Goal: Task Accomplishment & Management: Manage account settings

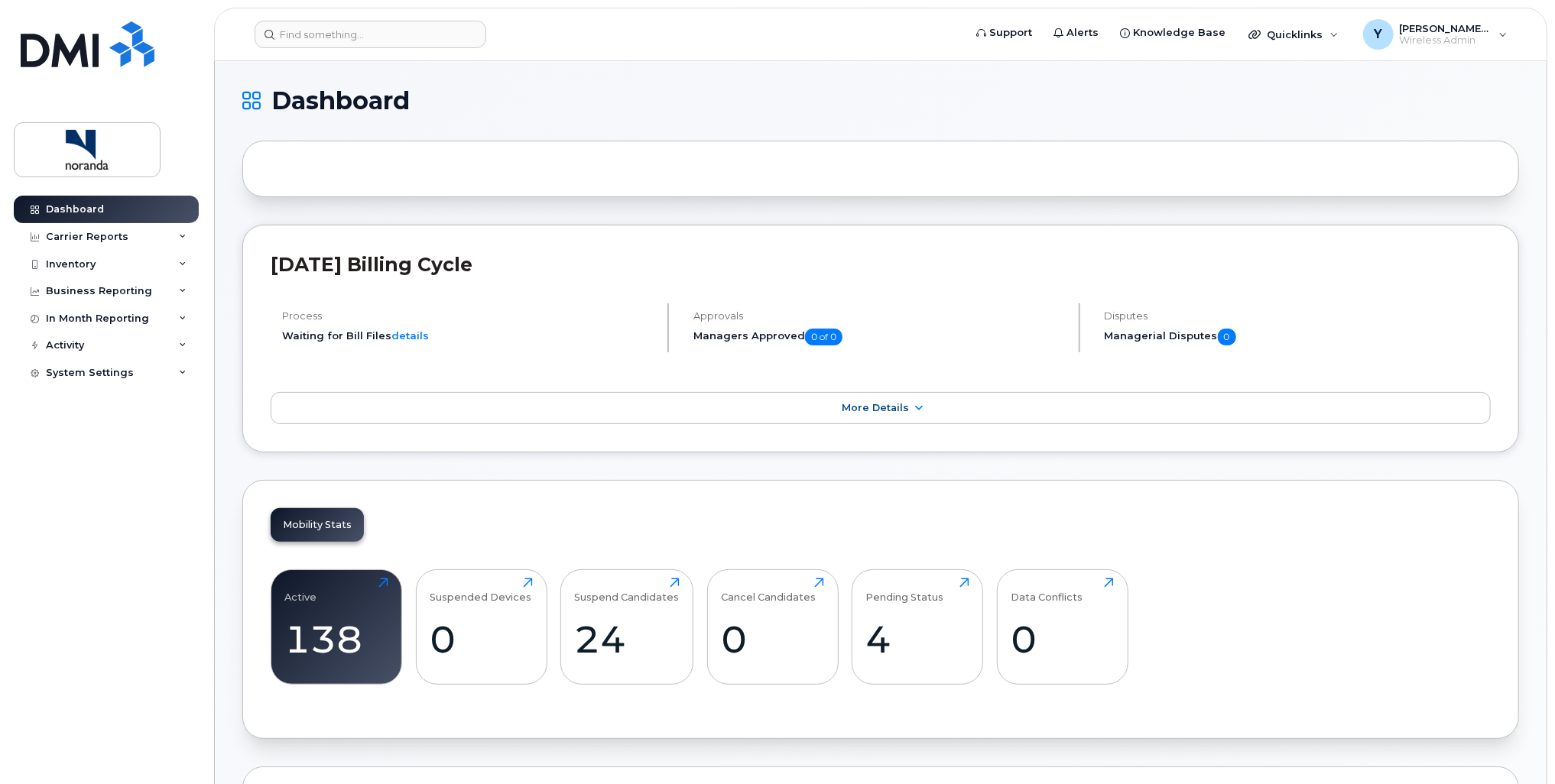
click at [1068, 91] on h1 "Dashboard" at bounding box center [876, 101] width 1269 height 24
click at [1498, 37] on div "Y Yuri.Praksik@glencore.ca Wireless Admin" at bounding box center [1435, 34] width 166 height 31
click at [1361, 162] on div "Sign out" at bounding box center [1406, 158] width 220 height 28
click at [543, 344] on div "Process Waiting for Bill Files details" at bounding box center [470, 328] width 398 height 49
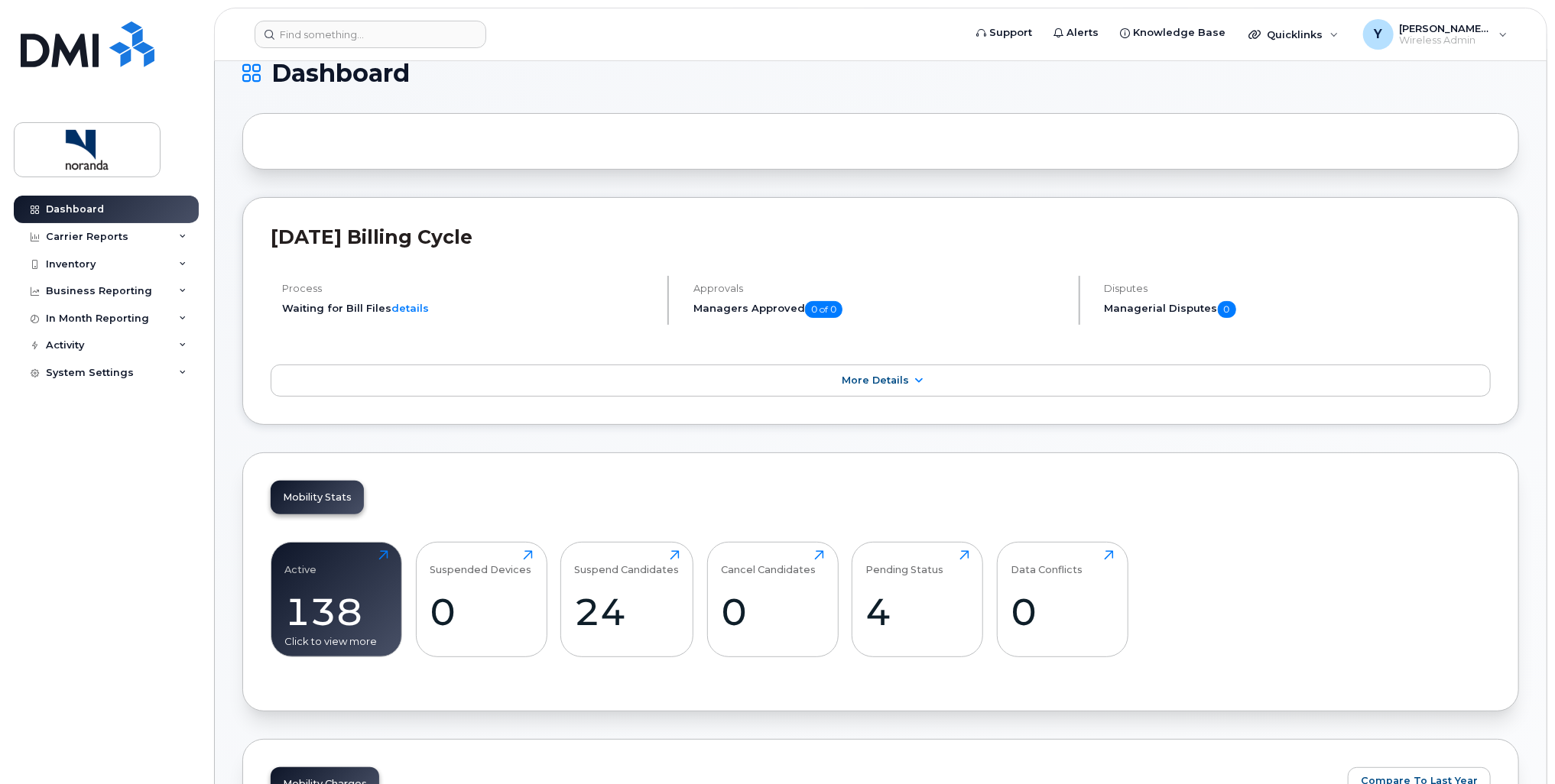
scroll to position [76, 0]
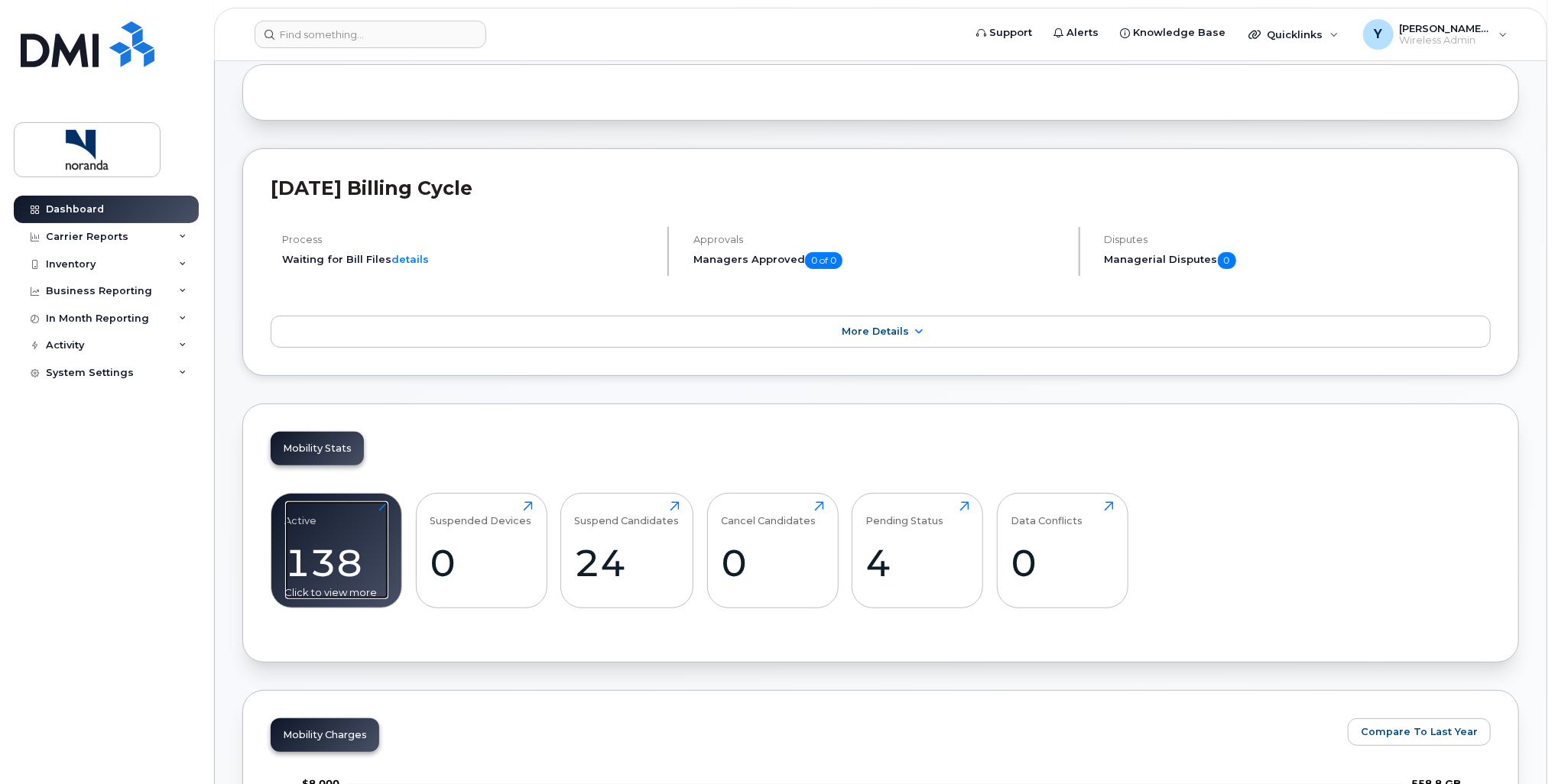
click at [318, 540] on div "138" at bounding box center [336, 562] width 103 height 45
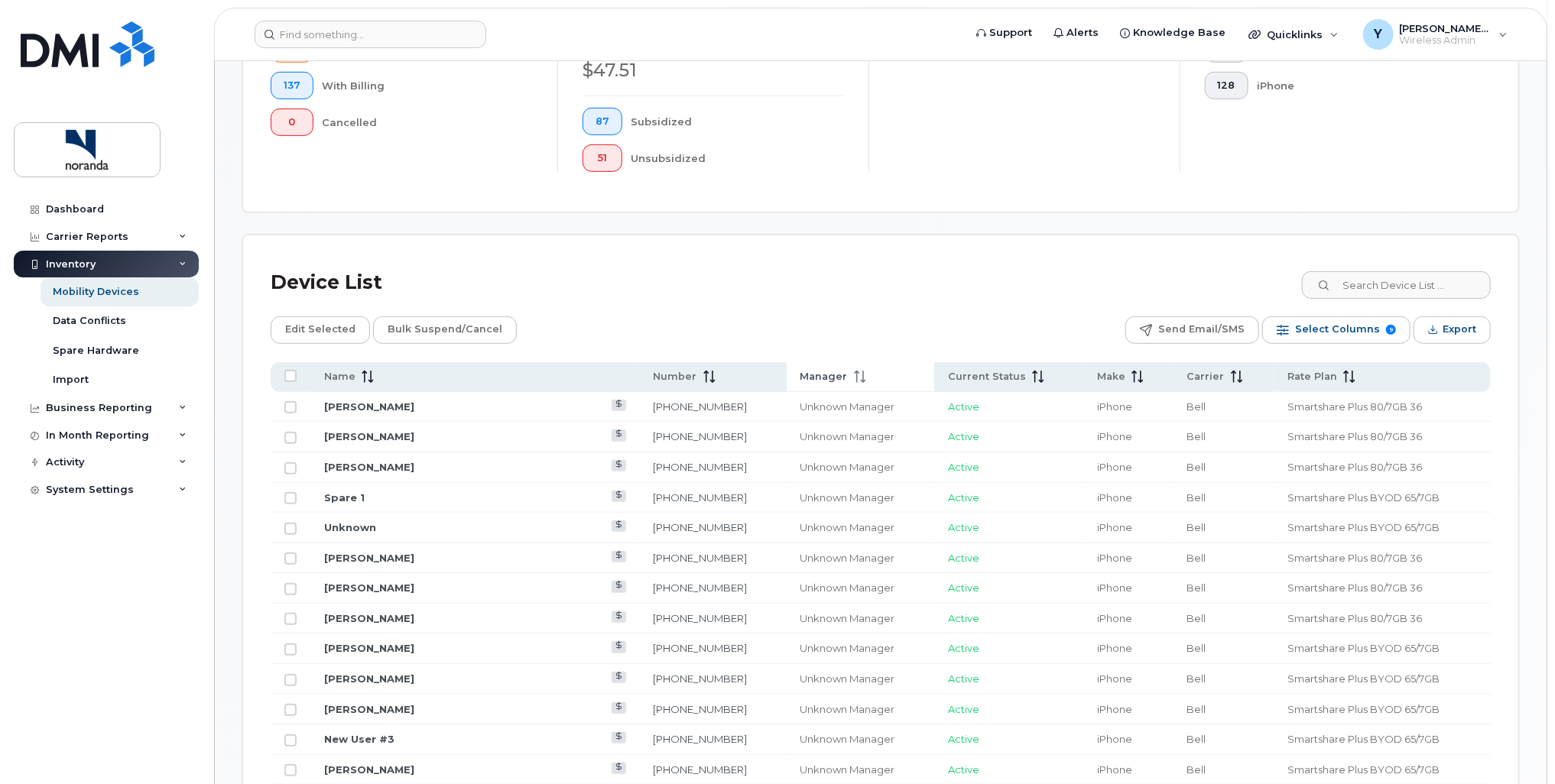
scroll to position [382, 0]
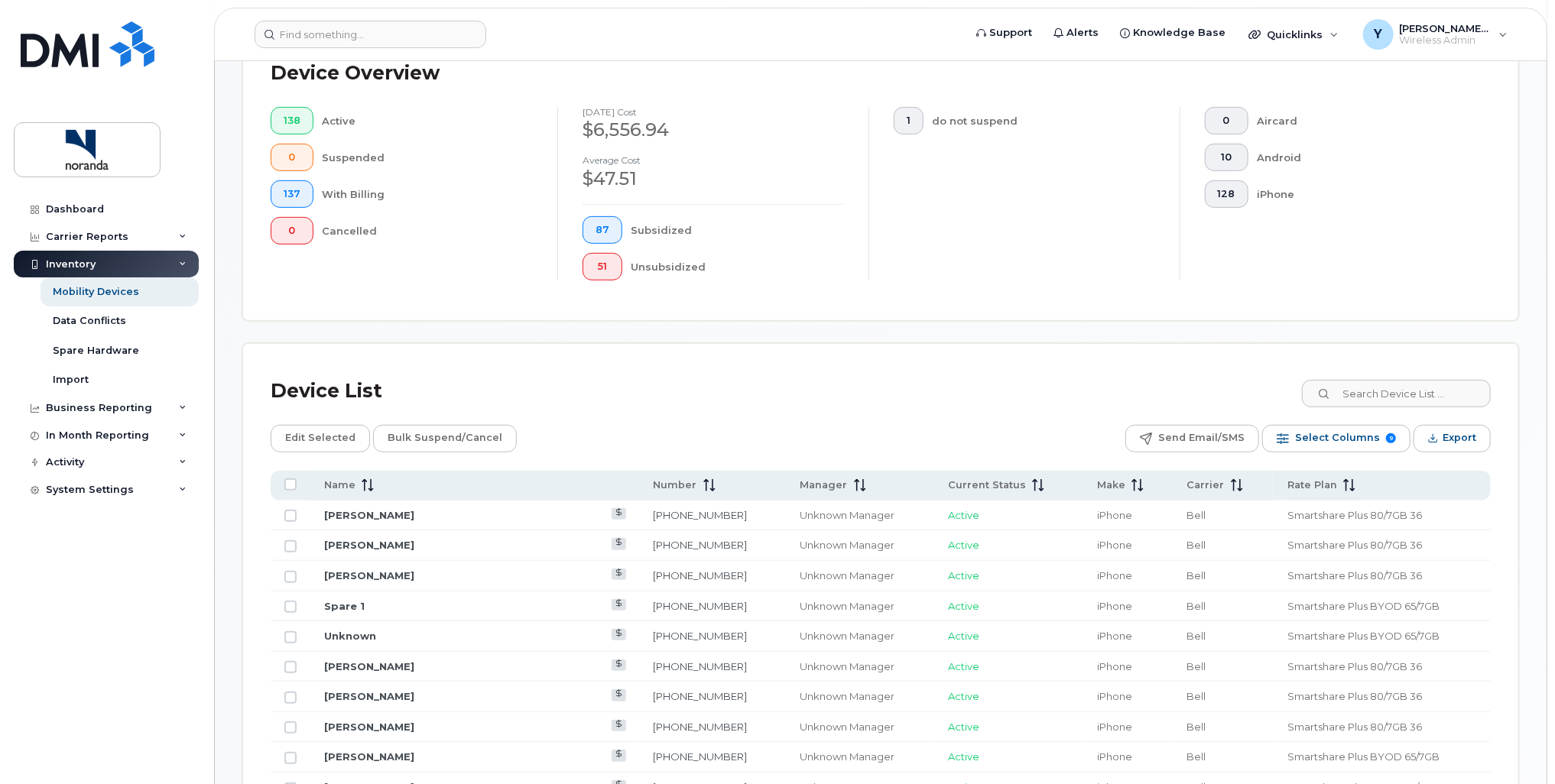
click at [721, 375] on div "Device List" at bounding box center [881, 391] width 1220 height 40
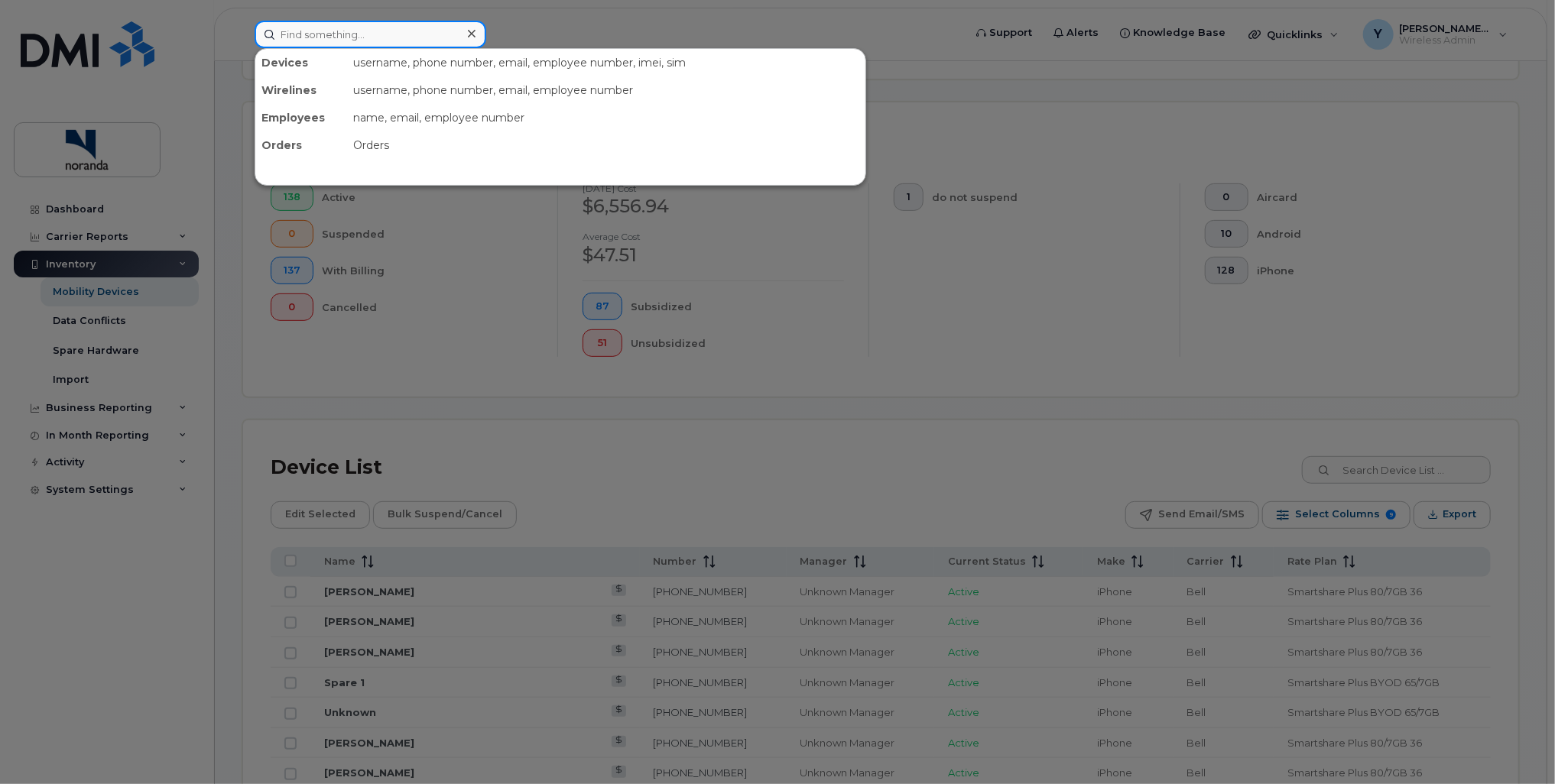
click at [402, 26] on input at bounding box center [370, 34] width 232 height 28
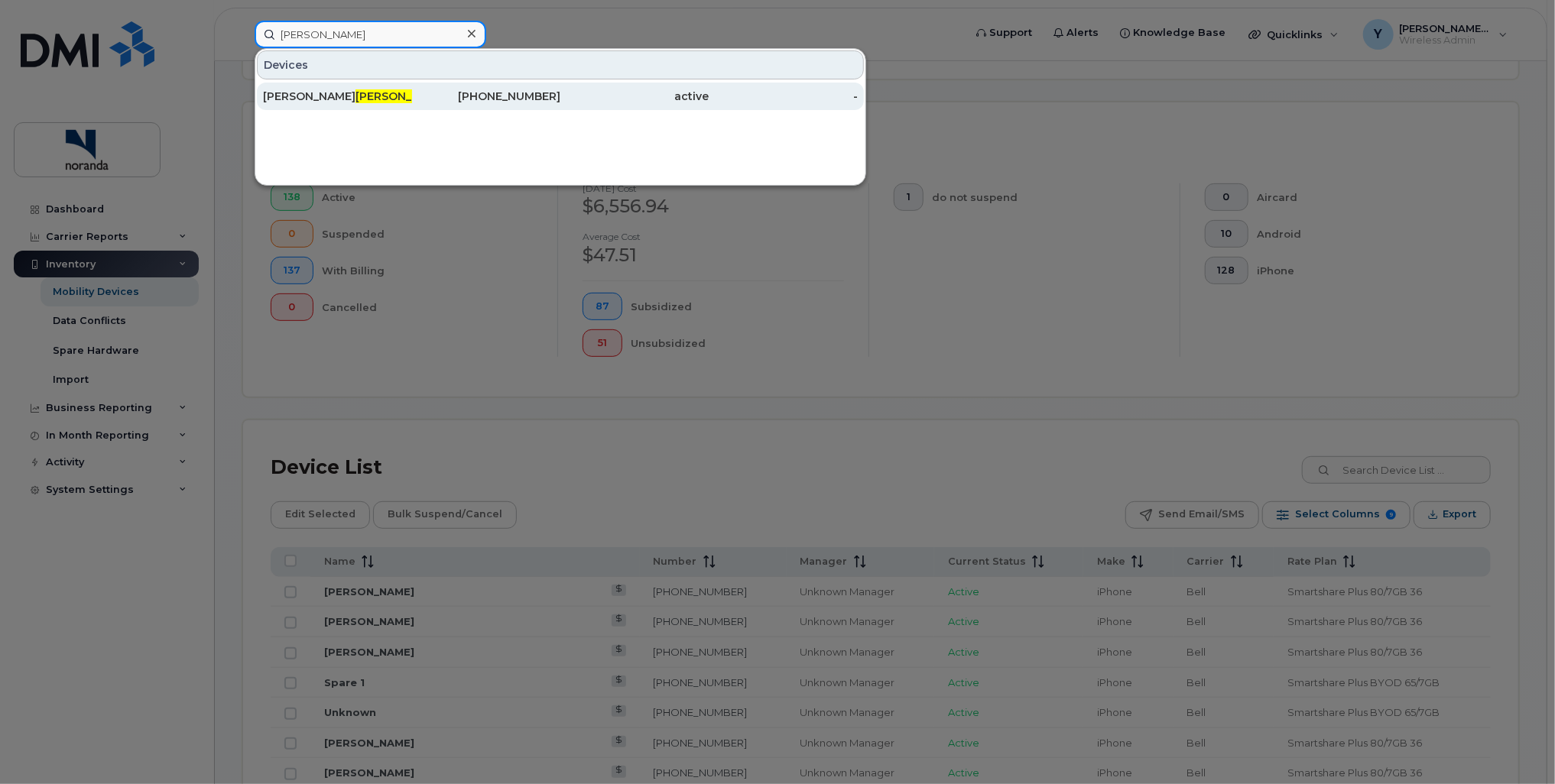
type input "picard"
click at [340, 103] on div "Benoit Picard" at bounding box center [337, 96] width 149 height 28
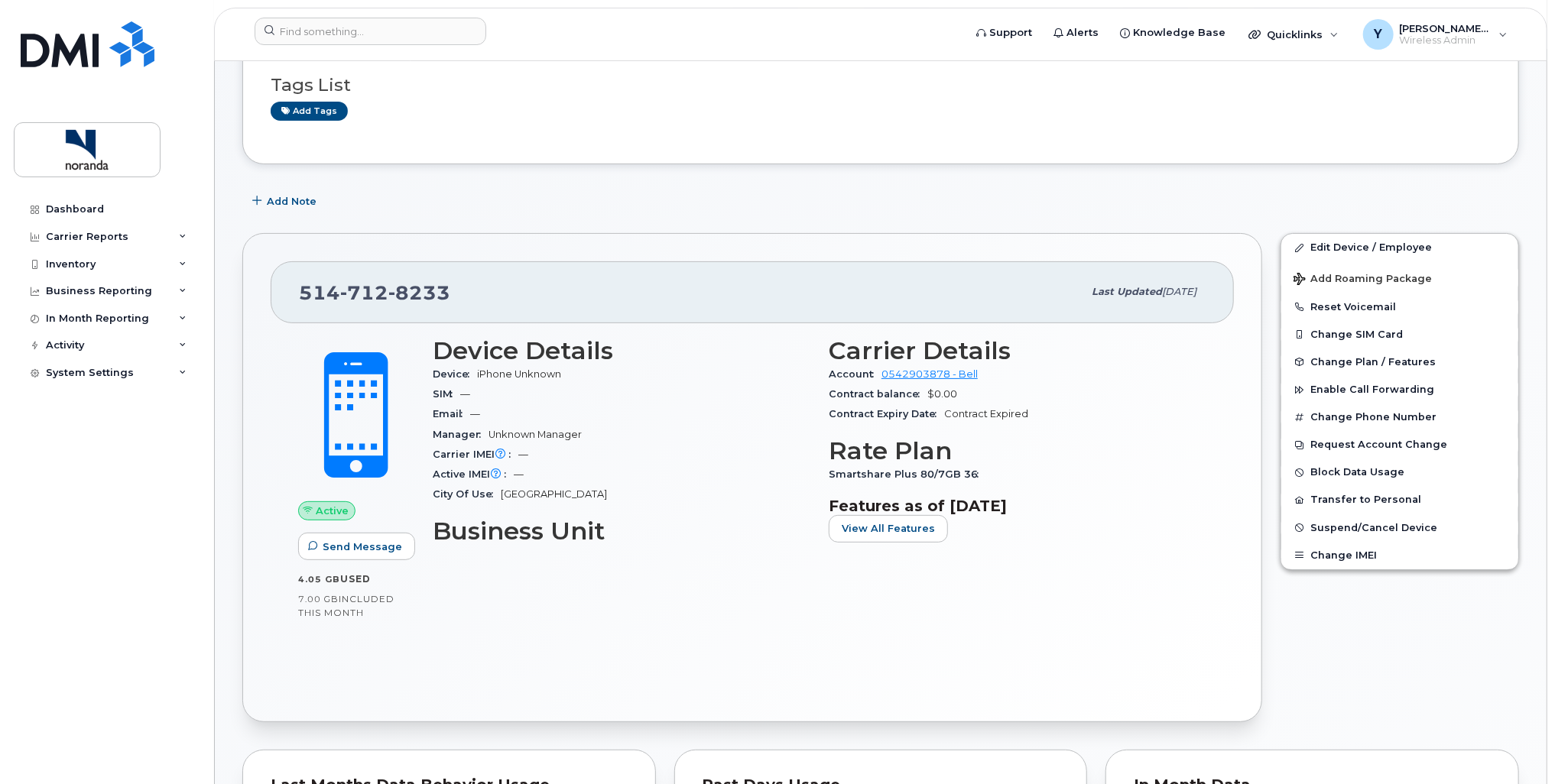
scroll to position [153, 0]
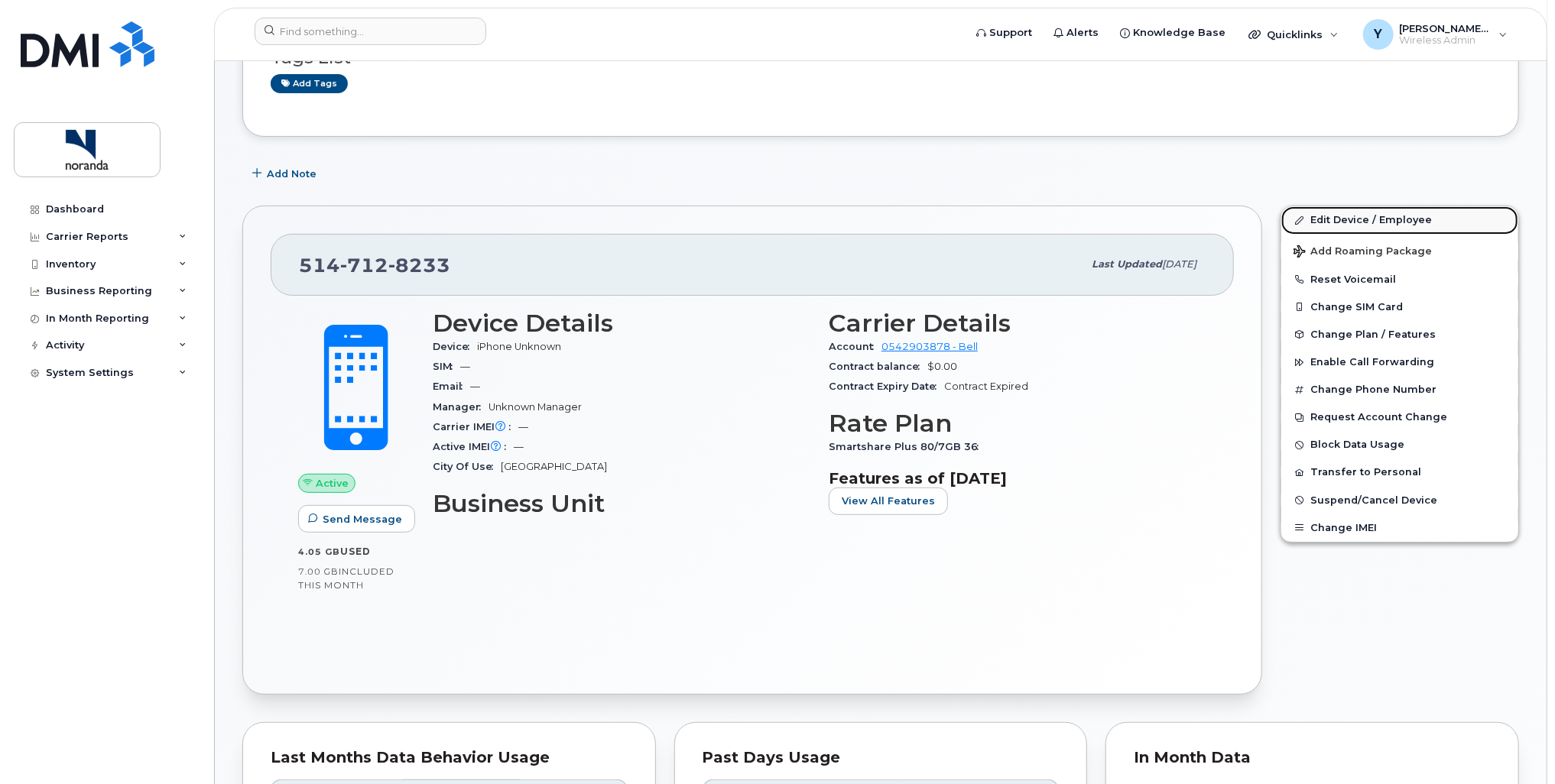
click at [1373, 222] on link "Edit Device / Employee" at bounding box center [1399, 220] width 237 height 28
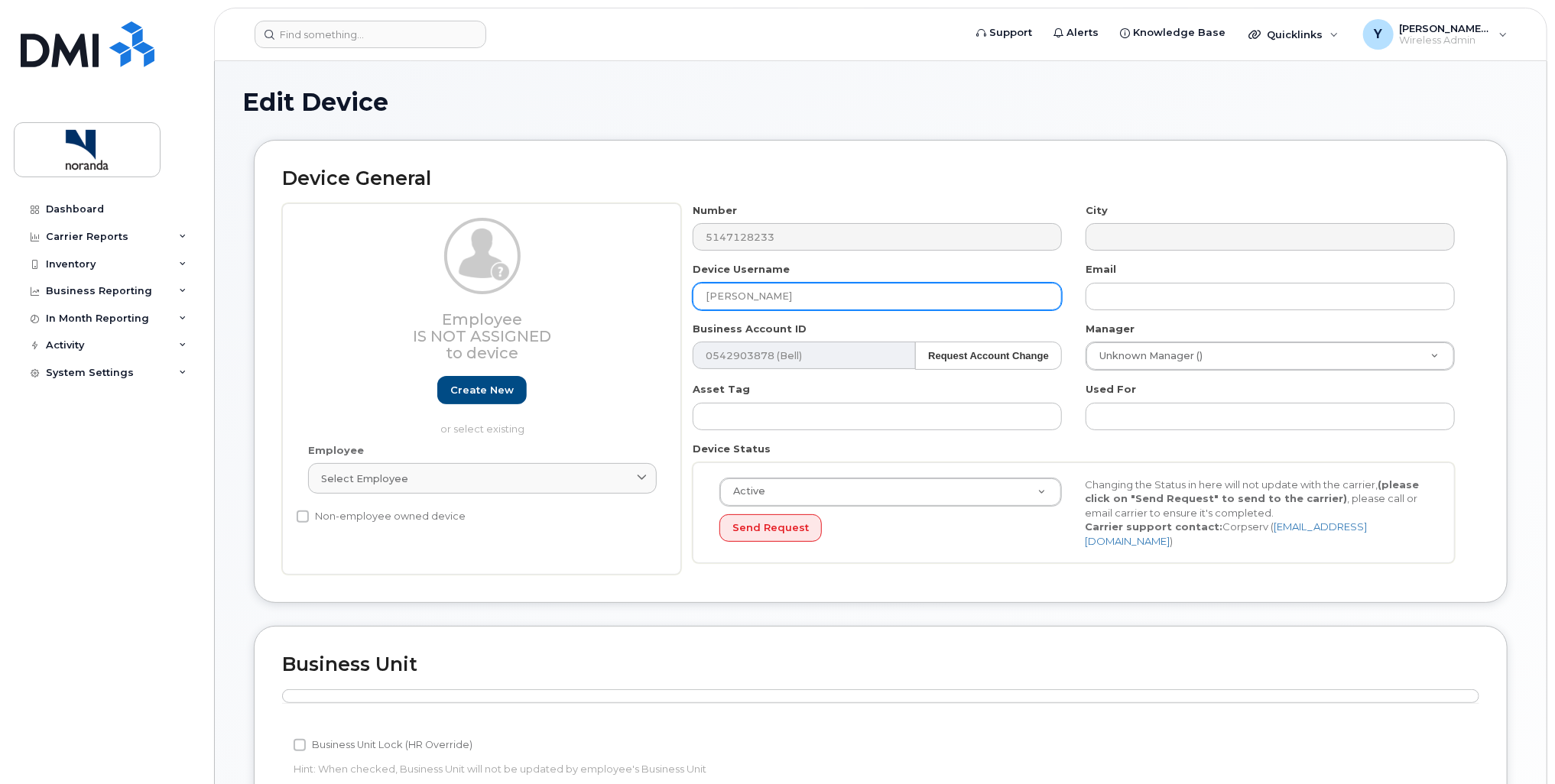
drag, startPoint x: 795, startPoint y: 295, endPoint x: 682, endPoint y: 279, distance: 114.1
click at [669, 284] on div "Employee Is not assigned to device Create new or select existing Employee Selec…" at bounding box center [881, 389] width 1198 height 372
click at [917, 307] on input "[PERSON_NAME]" at bounding box center [877, 297] width 369 height 28
drag, startPoint x: 872, startPoint y: 289, endPoint x: 684, endPoint y: 277, distance: 188.4
click at [683, 277] on div "Device Username Benoit Picard" at bounding box center [877, 286] width 393 height 48
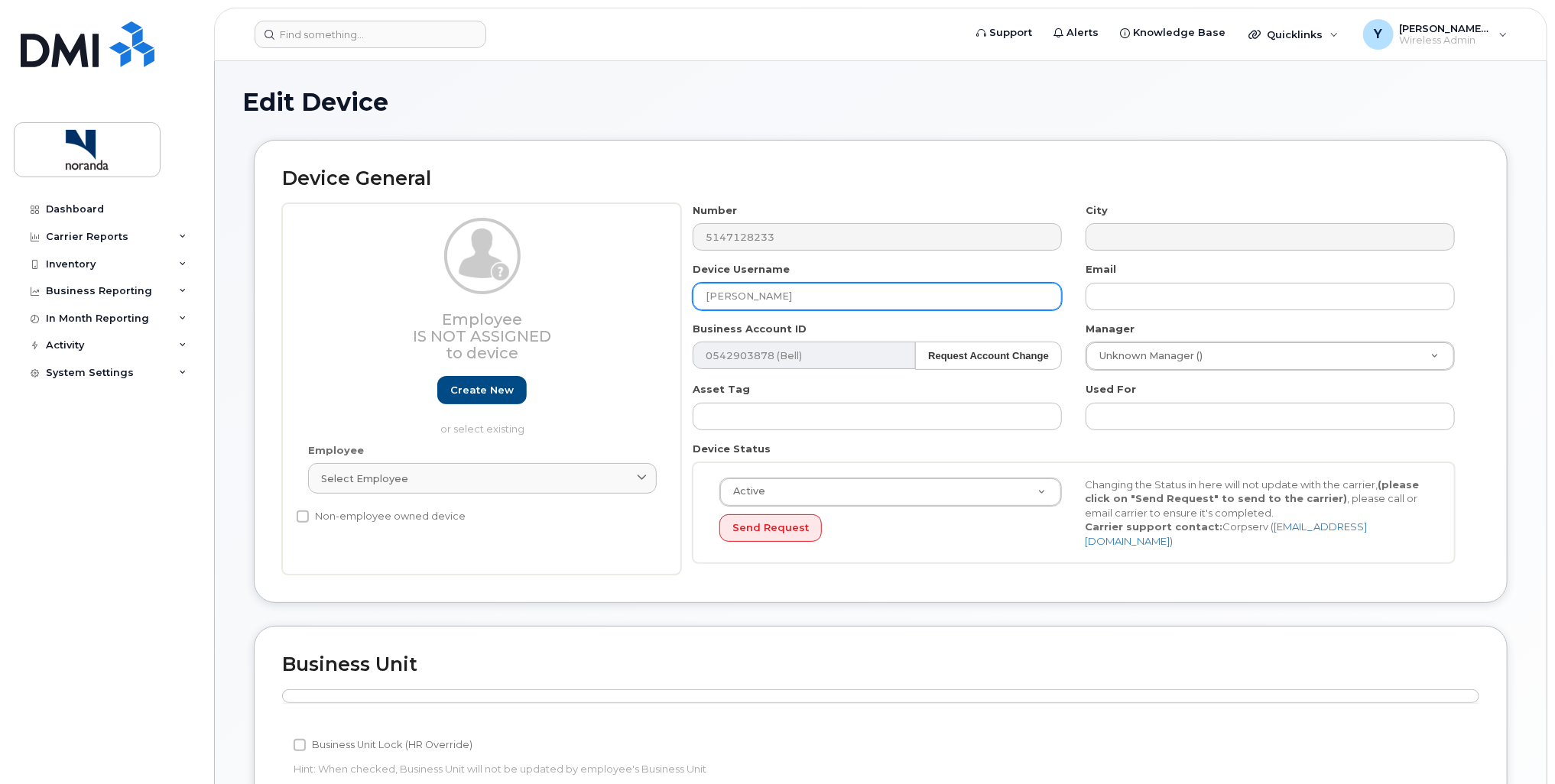
paste input "[PERSON_NAME]"
type input "[PERSON_NAME]"
click at [911, 560] on div "Number 5147128233 City Device Username Christophe Leuillet Email Business Accou…" at bounding box center [1074, 389] width 786 height 372
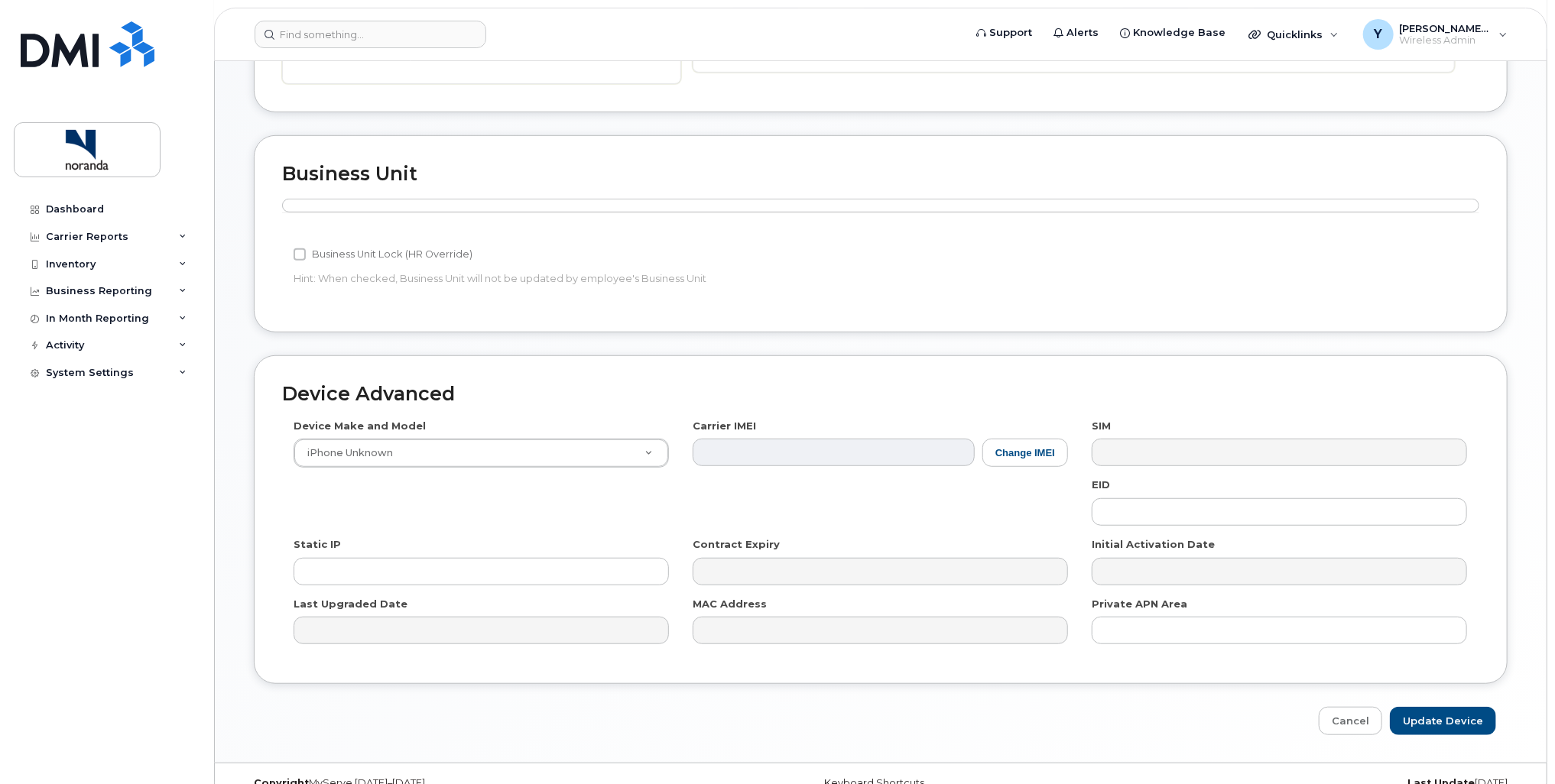
scroll to position [508, 0]
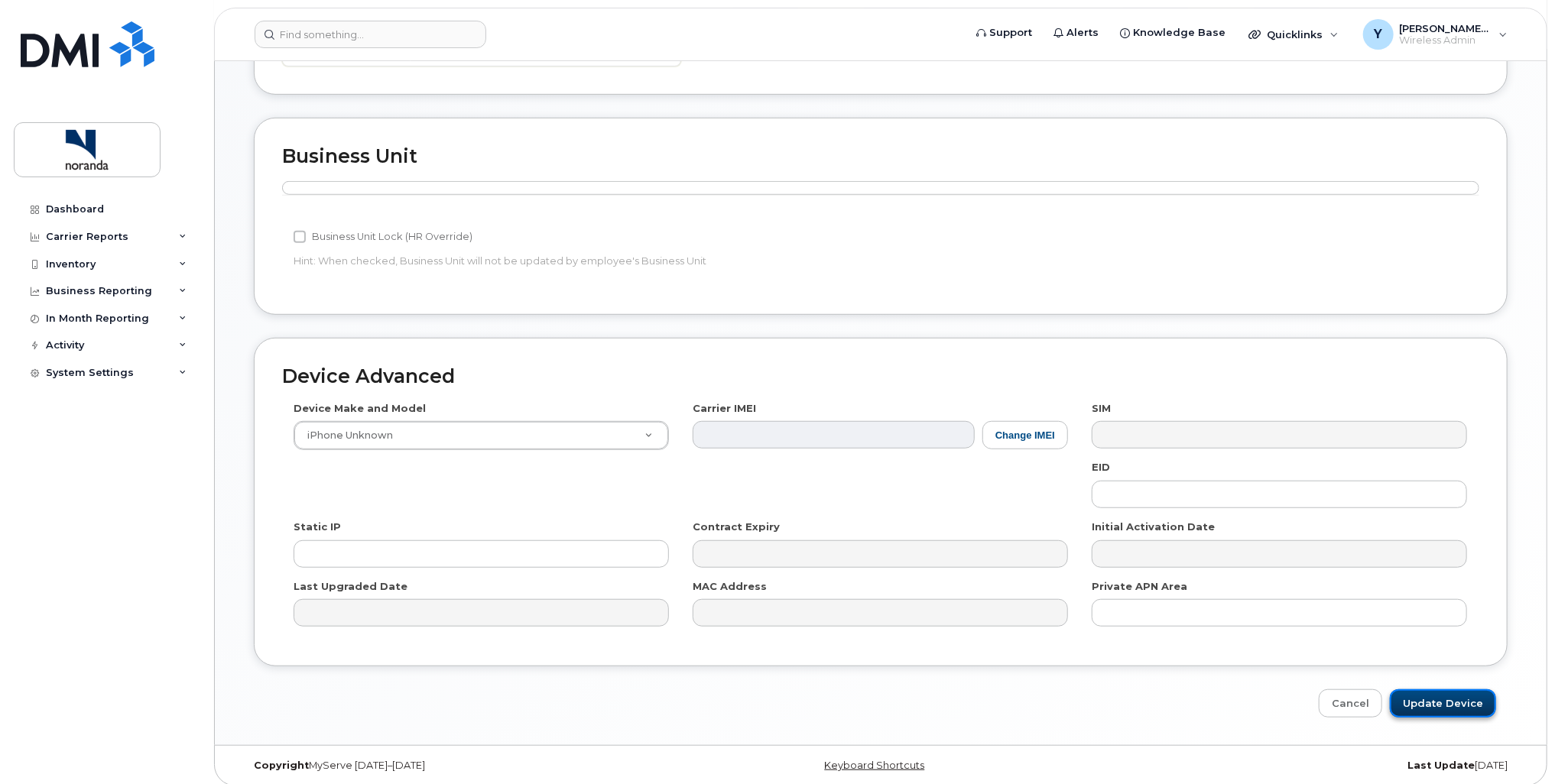
click at [1465, 699] on input "Update Device" at bounding box center [1443, 703] width 106 height 28
type input "Saving..."
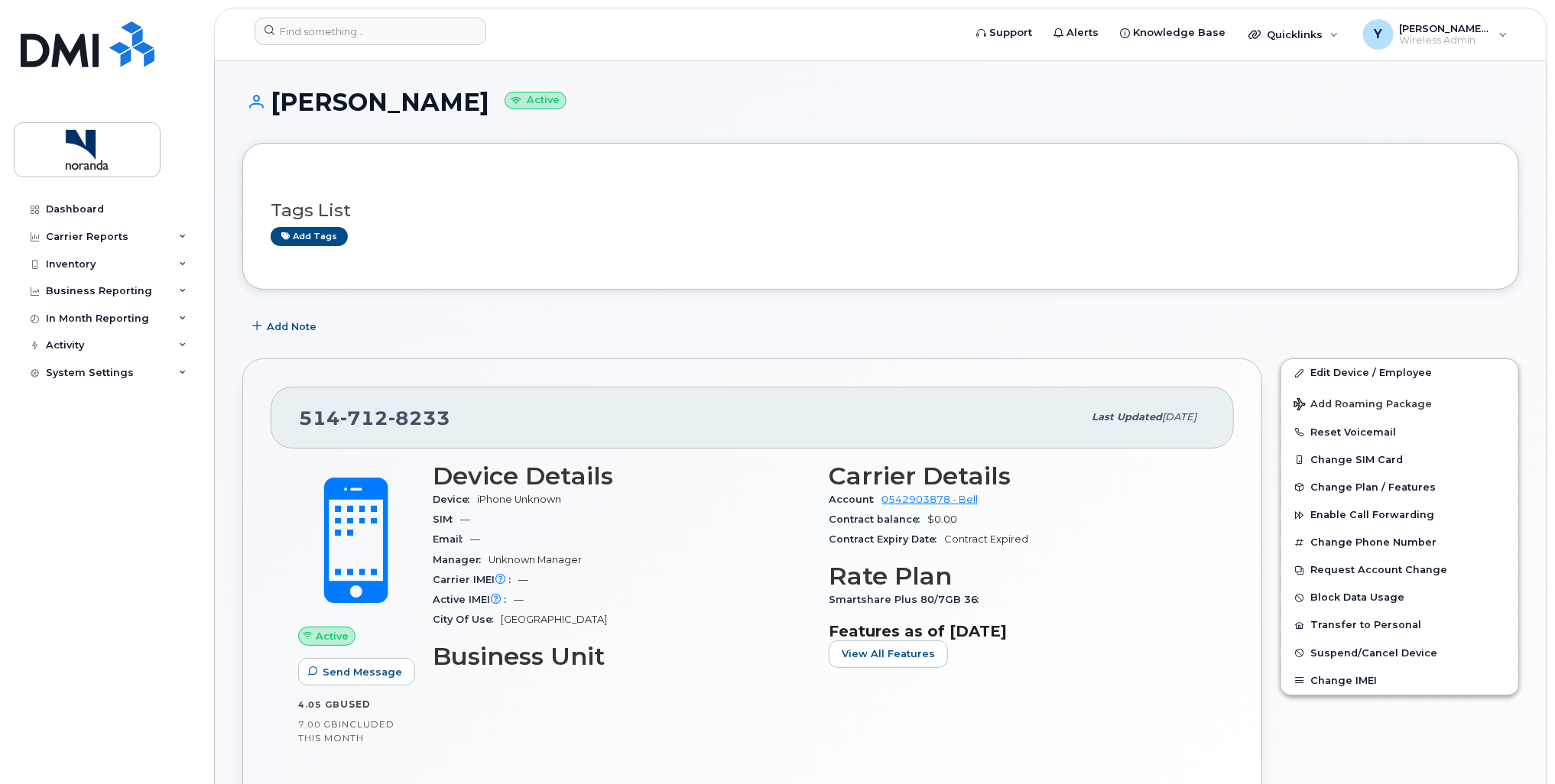
click at [1214, 171] on div "Tags List Add tags" at bounding box center [881, 215] width 1220 height 90
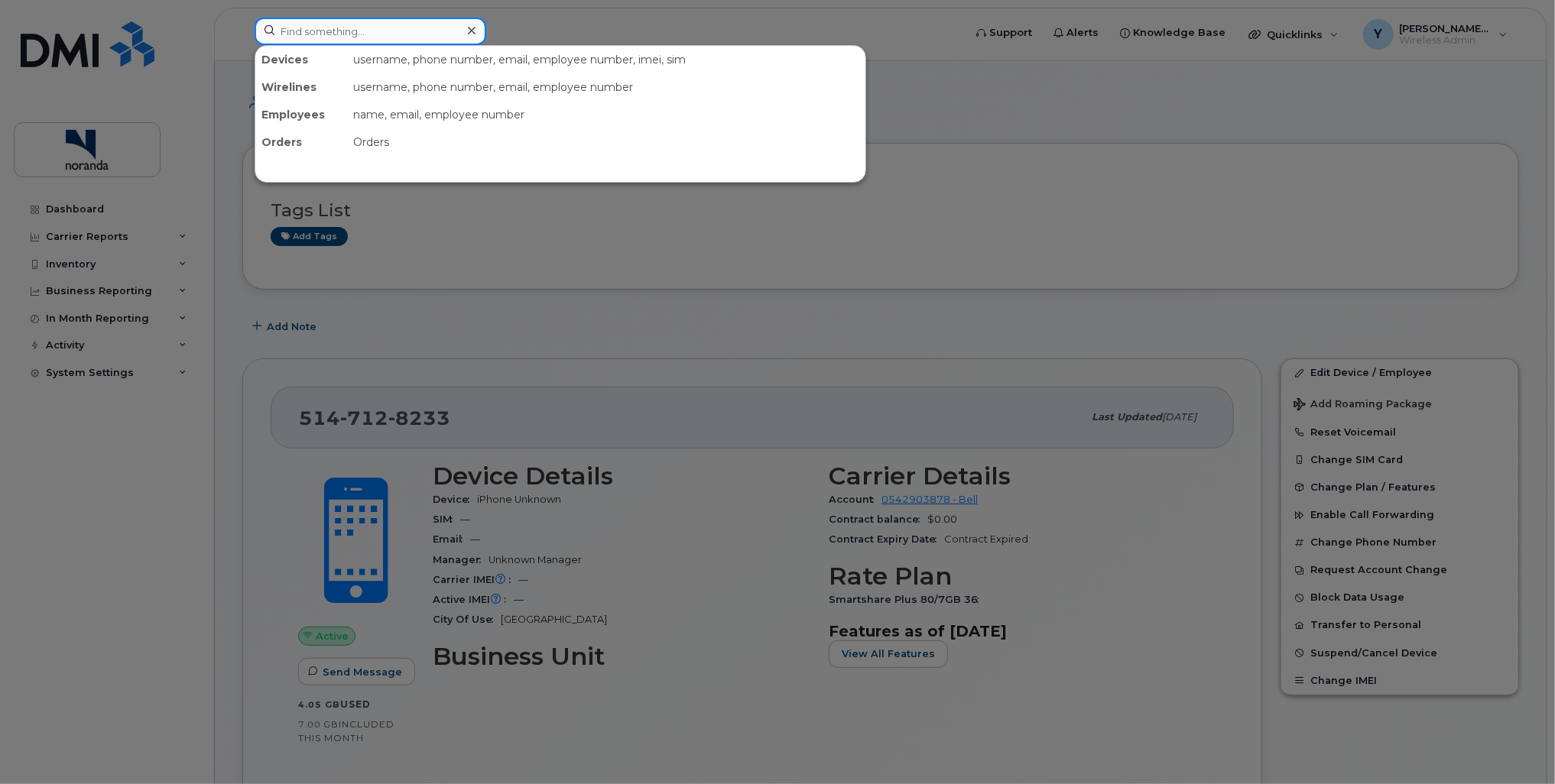
click at [343, 32] on input at bounding box center [370, 32] width 232 height 28
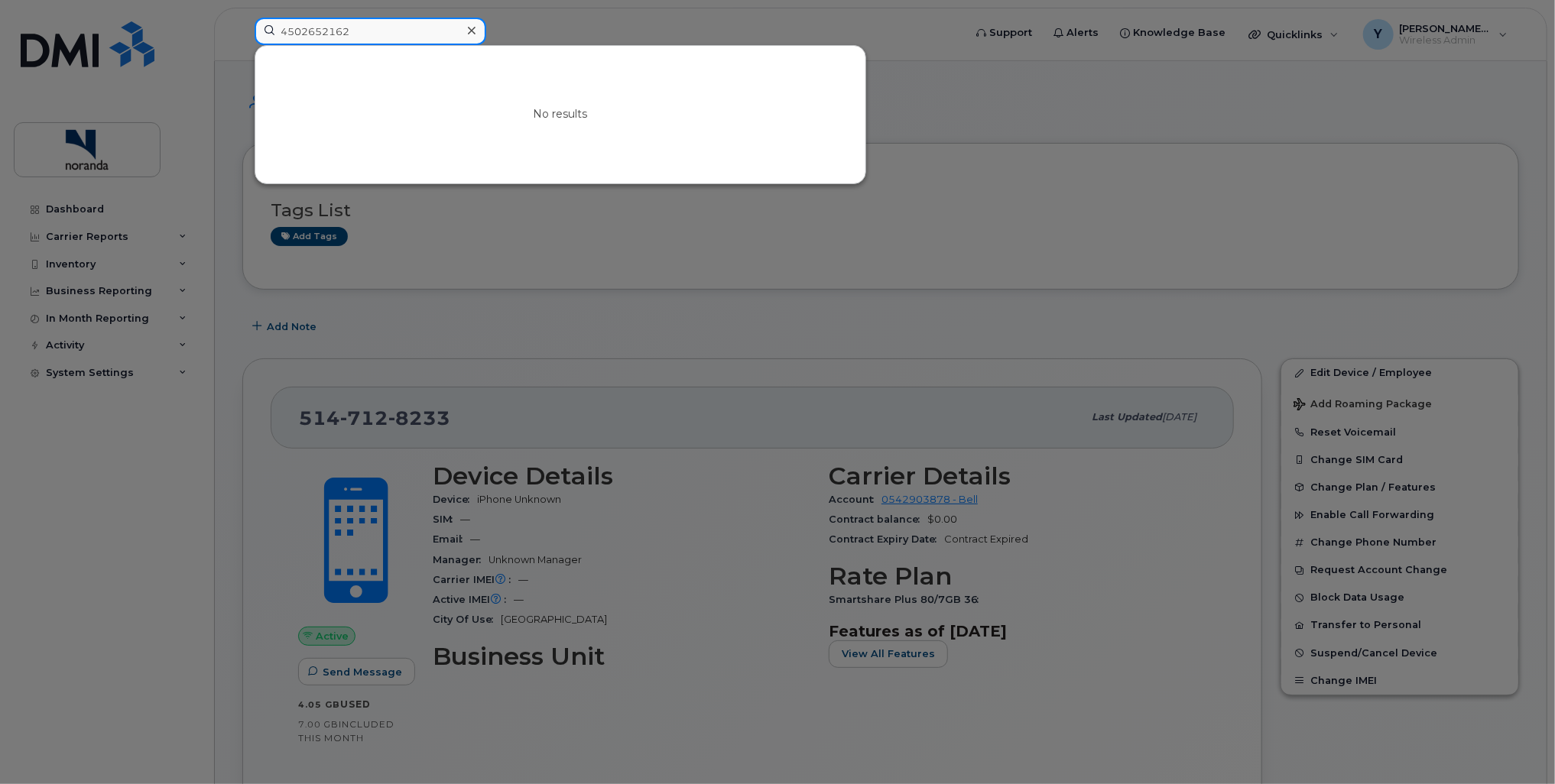
drag, startPoint x: 325, startPoint y: 32, endPoint x: 273, endPoint y: 33, distance: 52.0
click at [273, 33] on input "4502652162" at bounding box center [370, 32] width 232 height 28
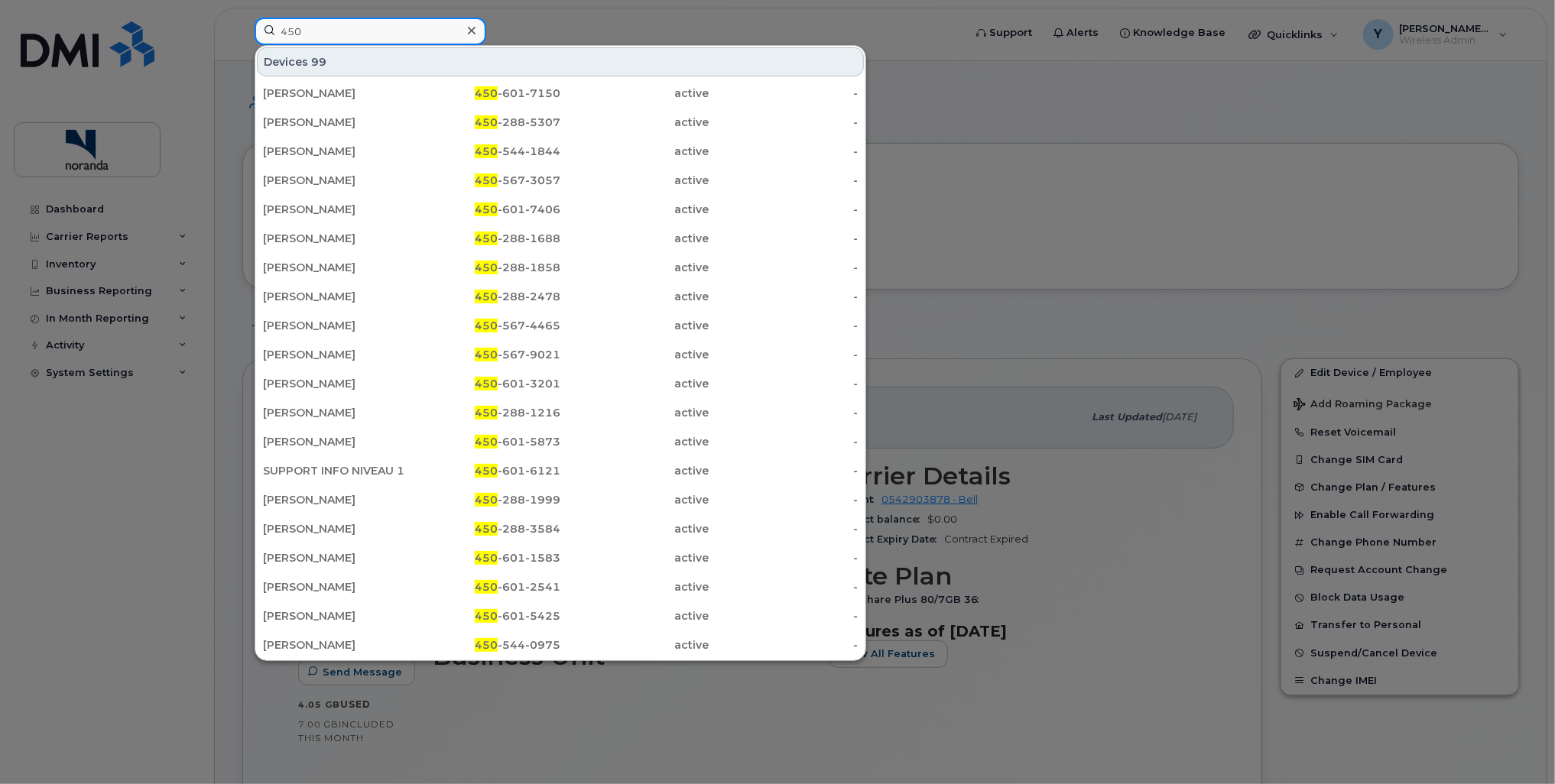
click at [327, 42] on input "450" at bounding box center [370, 32] width 232 height 28
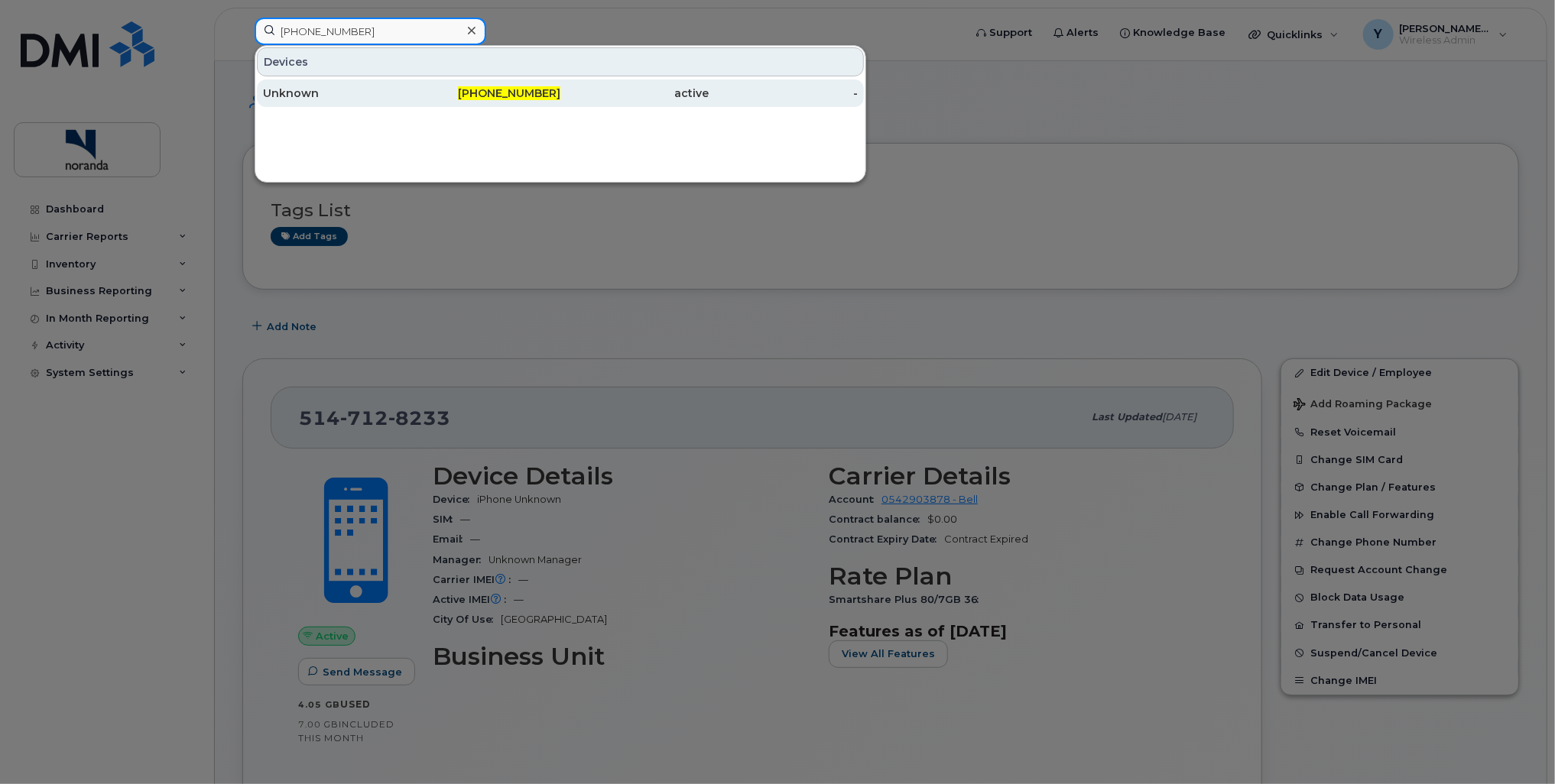
type input "[PHONE_NUMBER]"
click at [298, 88] on div "Unknown" at bounding box center [337, 93] width 149 height 15
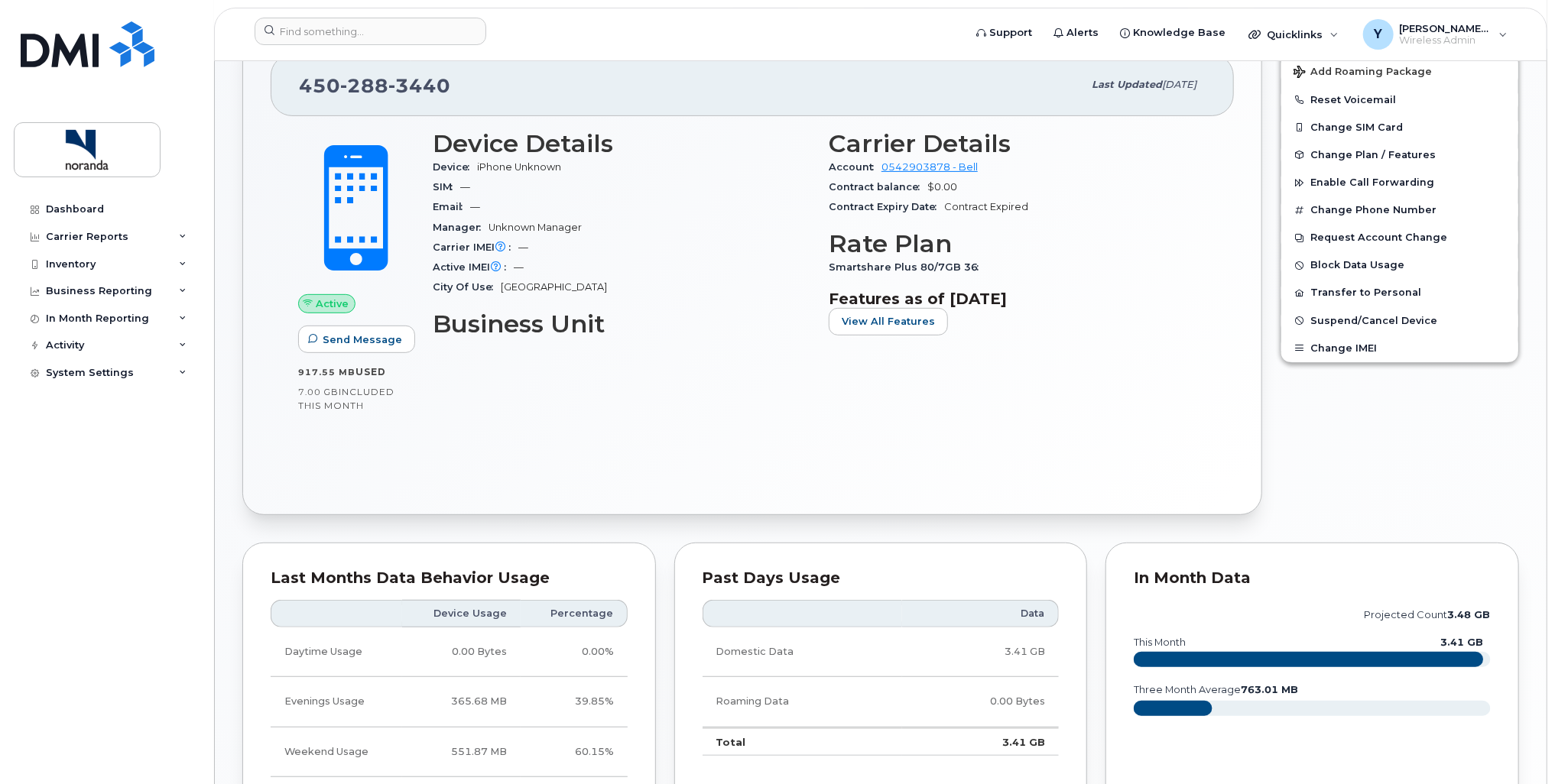
scroll to position [305, 0]
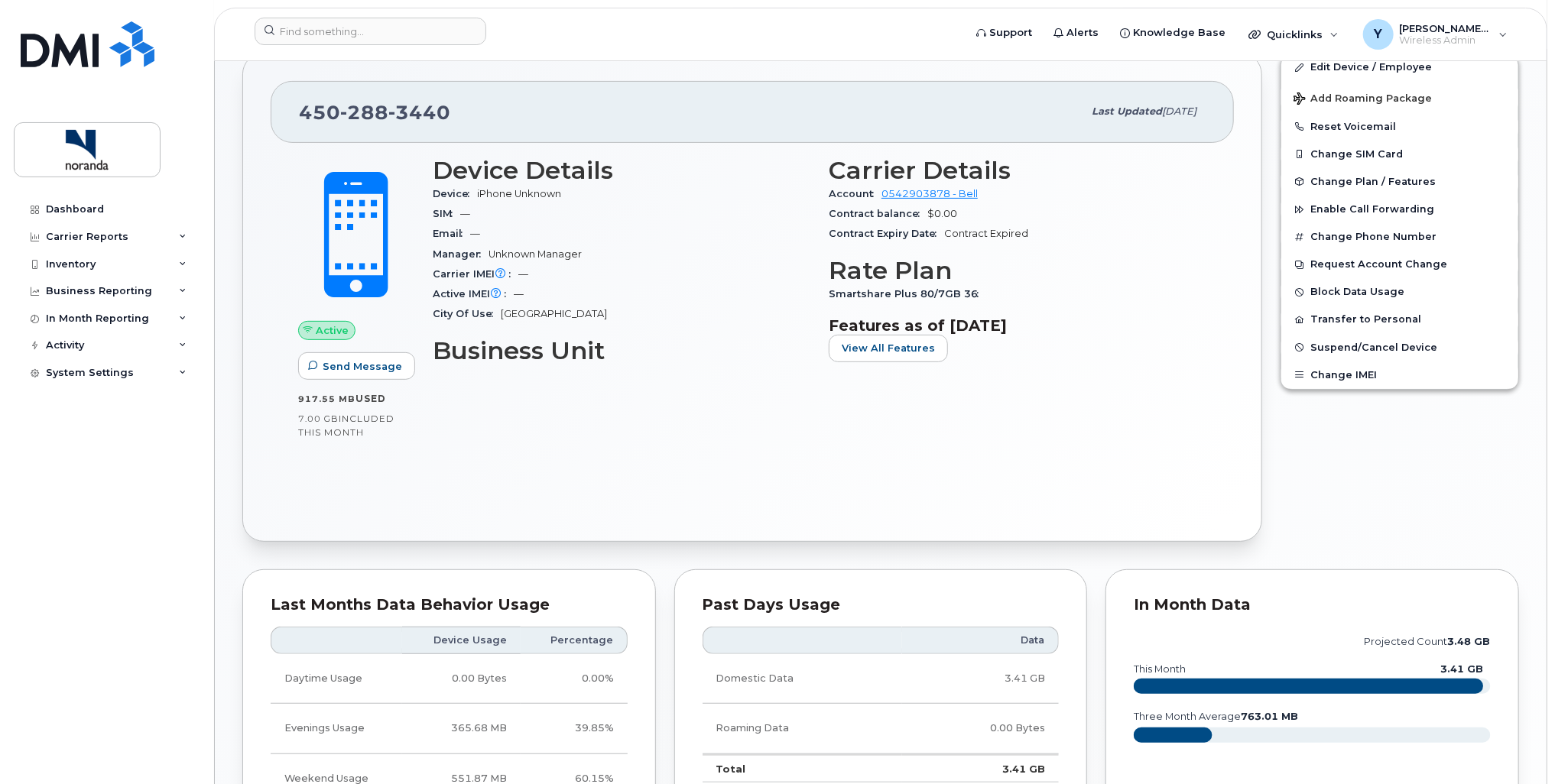
click at [1306, 520] on div "Edit Device / Employee Add Roaming Package Reset Voicemail Change SIM Card Chan…" at bounding box center [1400, 297] width 257 height 508
click at [305, 30] on input at bounding box center [370, 32] width 232 height 28
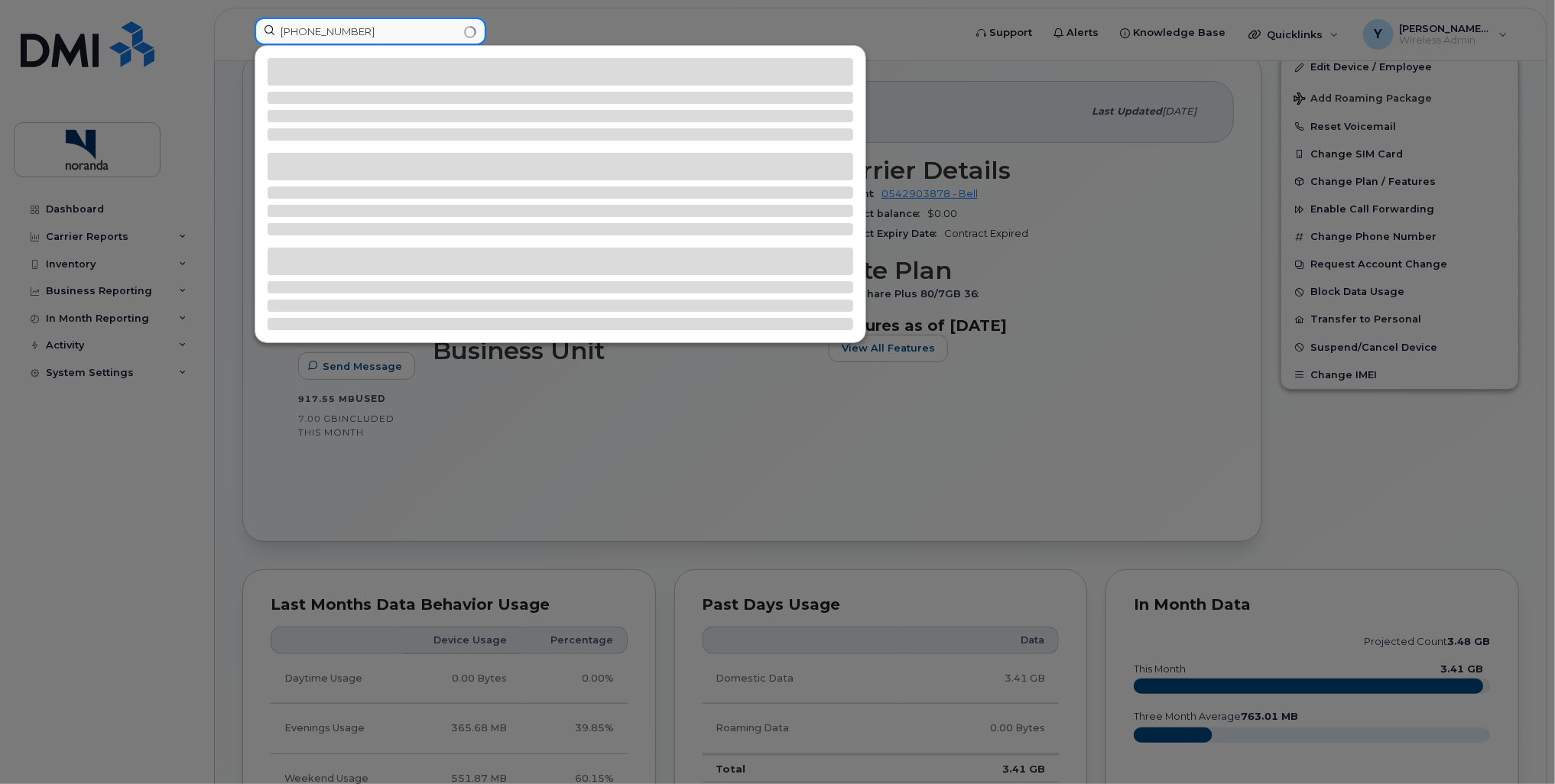
click at [349, 36] on input "487-647-01-84" at bounding box center [370, 32] width 232 height 28
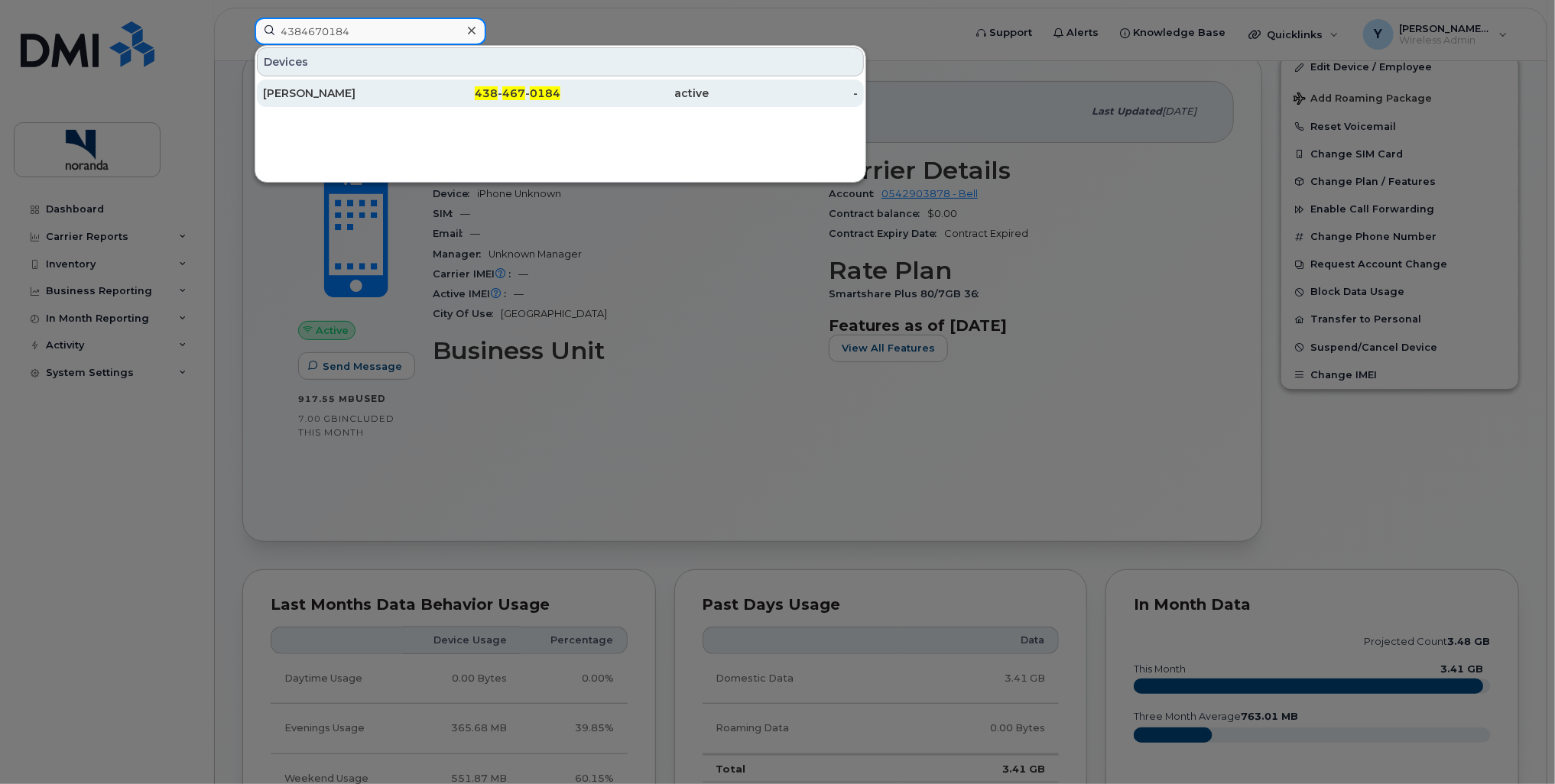
type input "4384670184"
click at [541, 97] on span "0184" at bounding box center [545, 93] width 31 height 14
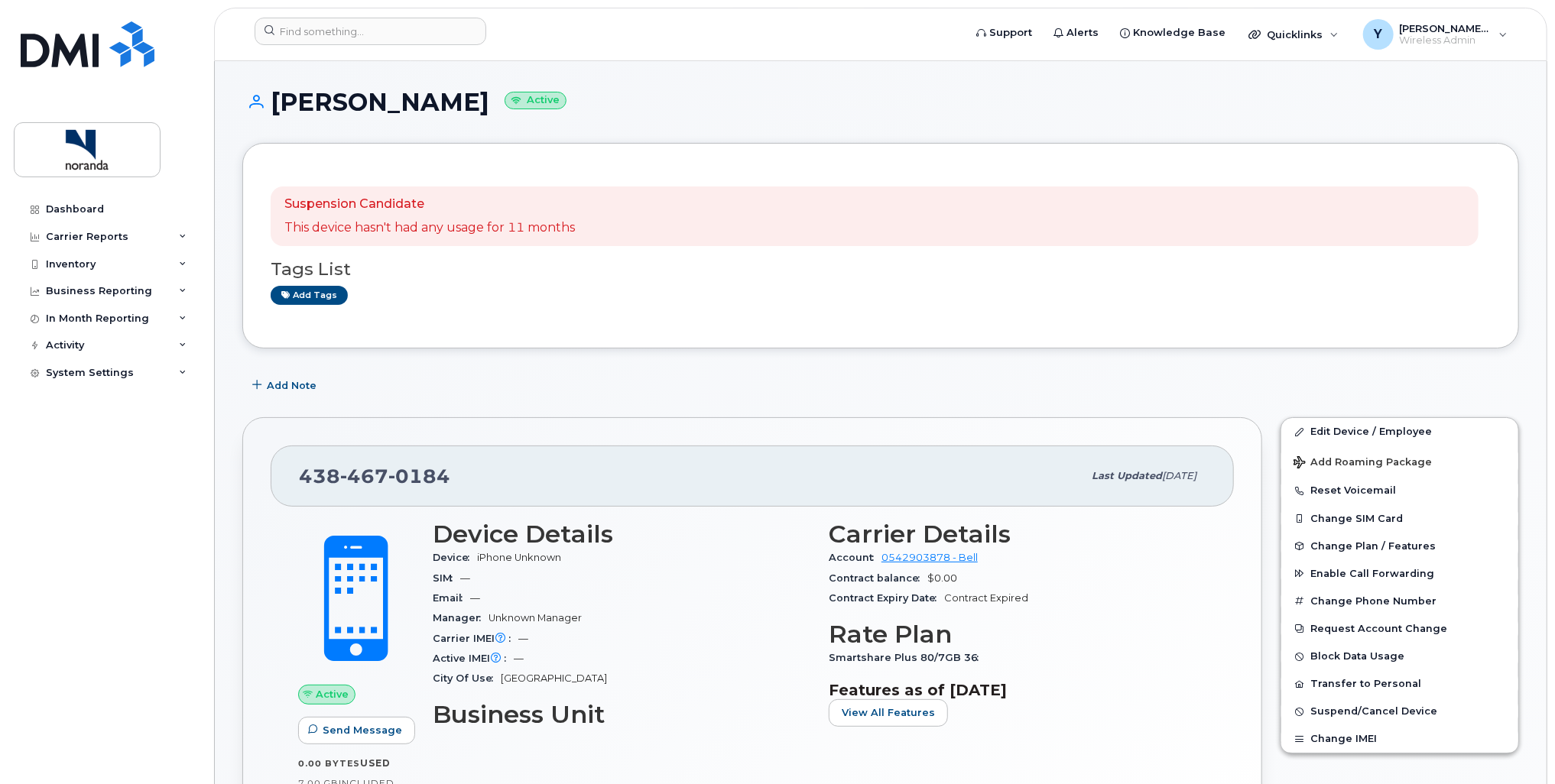
click at [817, 279] on div "Tags List Add tags" at bounding box center [881, 275] width 1220 height 58
click at [849, 271] on h3 "Tags List" at bounding box center [881, 269] width 1220 height 19
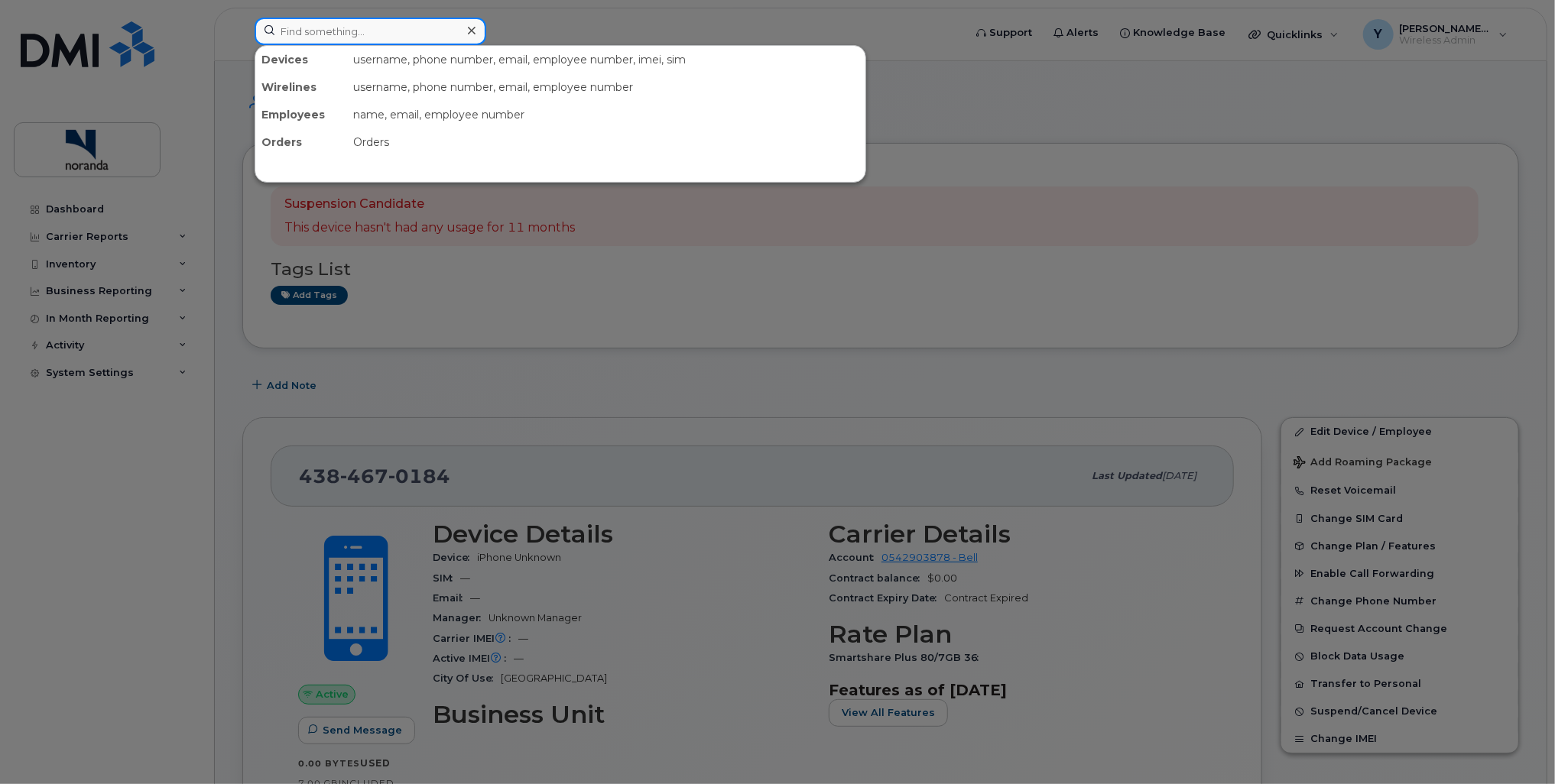
click at [392, 31] on input at bounding box center [370, 32] width 232 height 28
type input "unknown"
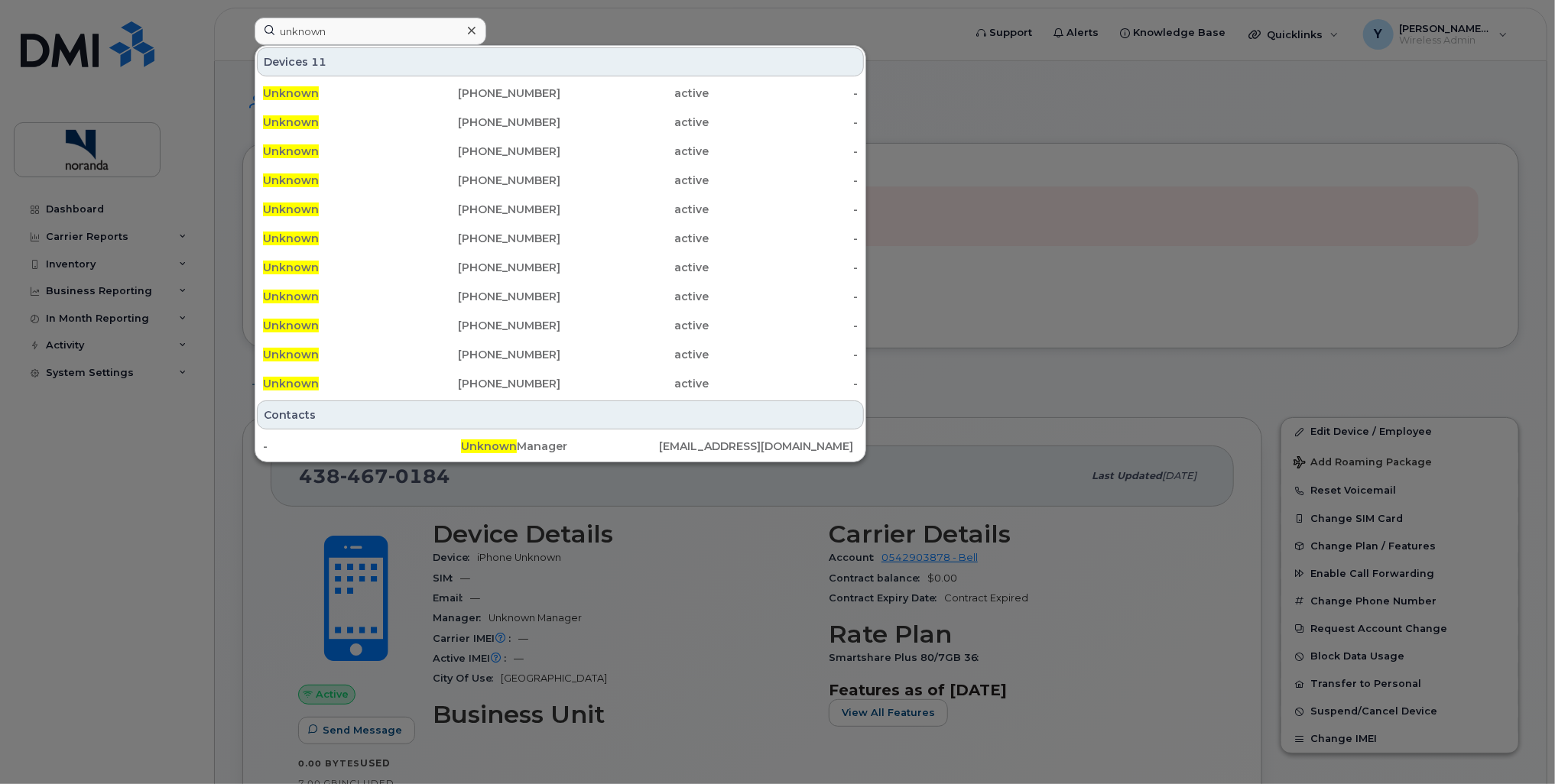
click at [964, 127] on div at bounding box center [777, 392] width 1555 height 784
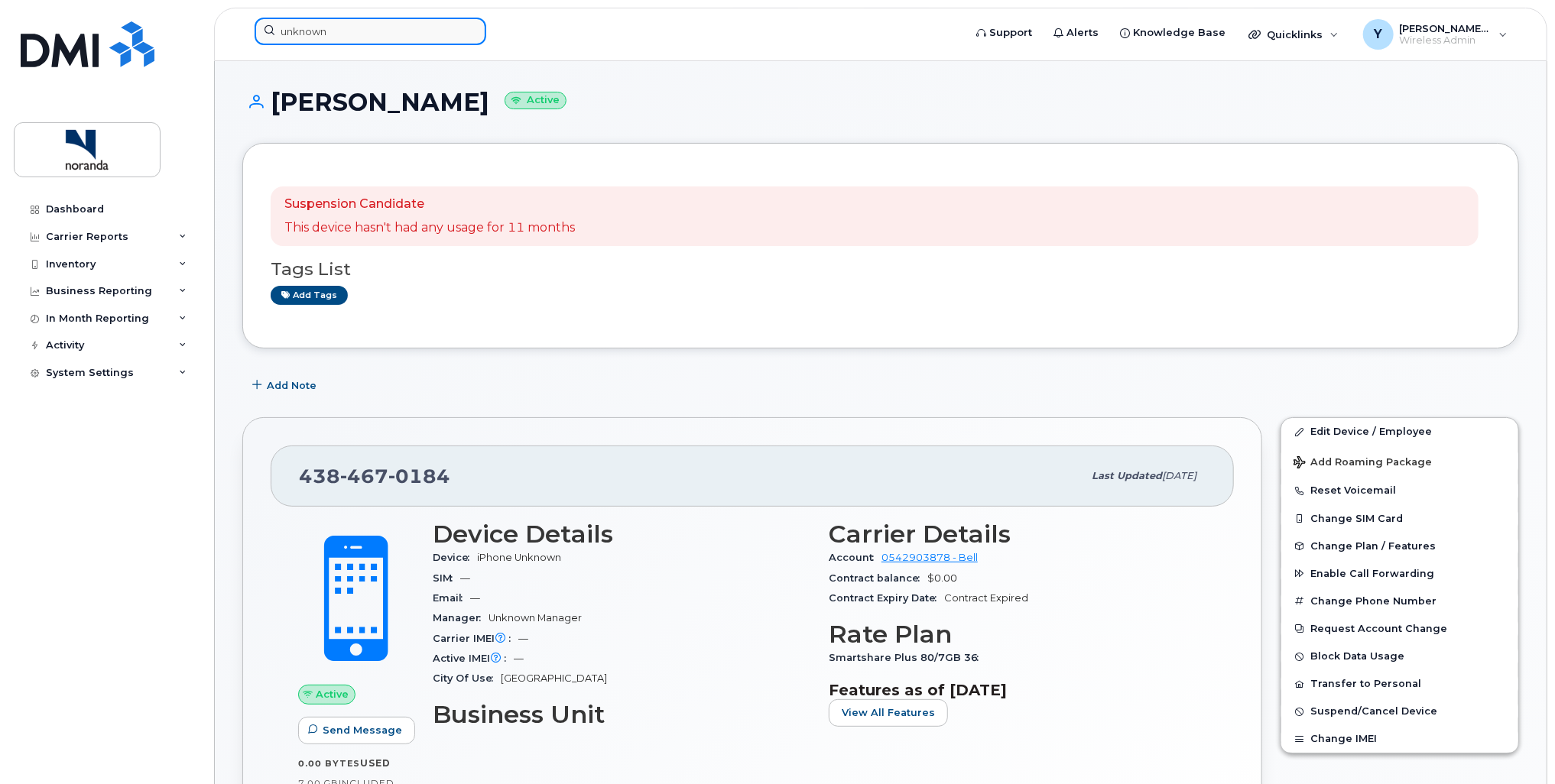
click at [327, 30] on input "unknown" at bounding box center [370, 32] width 232 height 28
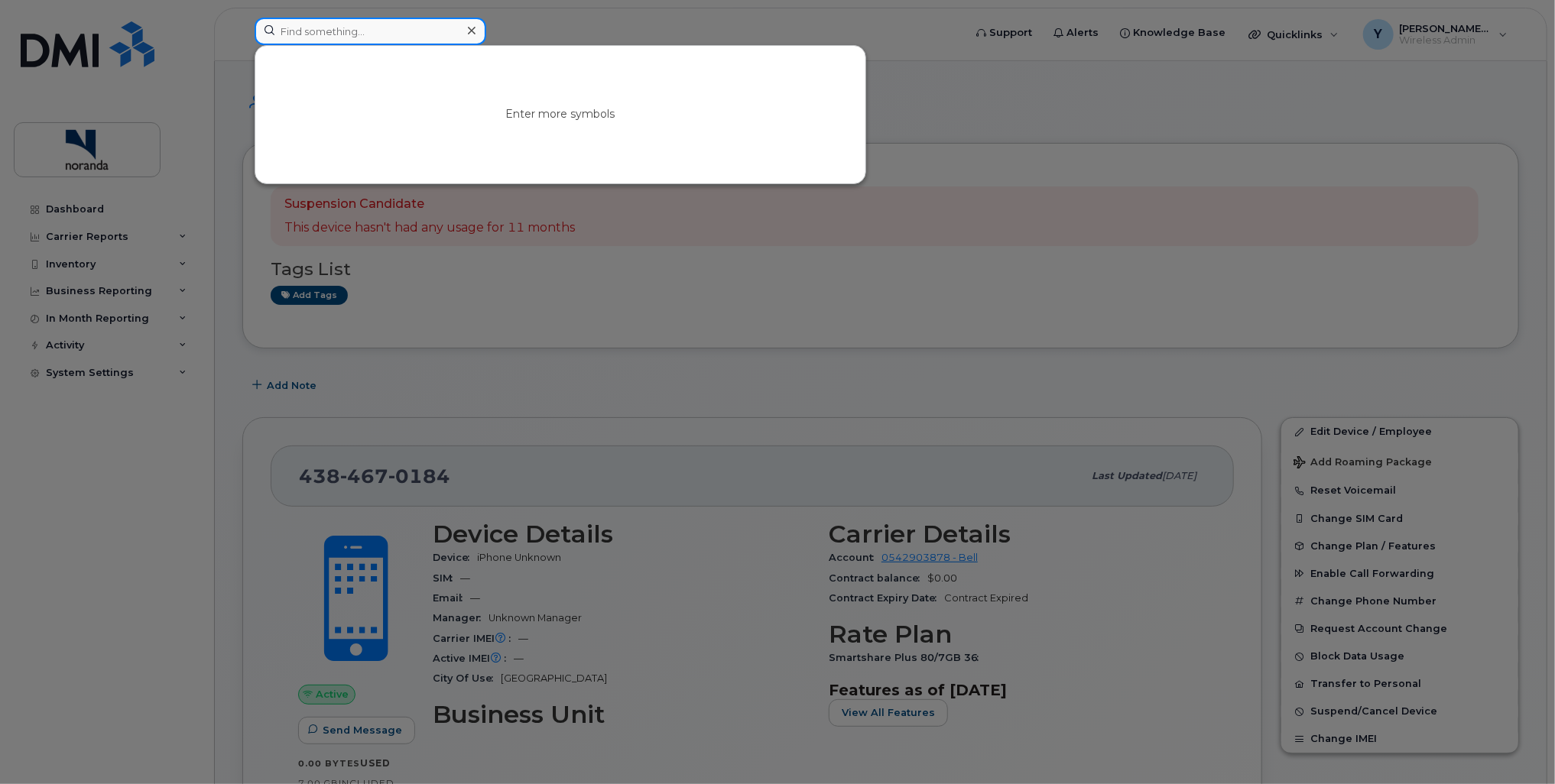
click at [327, 30] on input at bounding box center [370, 32] width 232 height 28
drag, startPoint x: 557, startPoint y: 267, endPoint x: 567, endPoint y: 276, distance: 13.5
click at [567, 276] on div at bounding box center [777, 392] width 1555 height 784
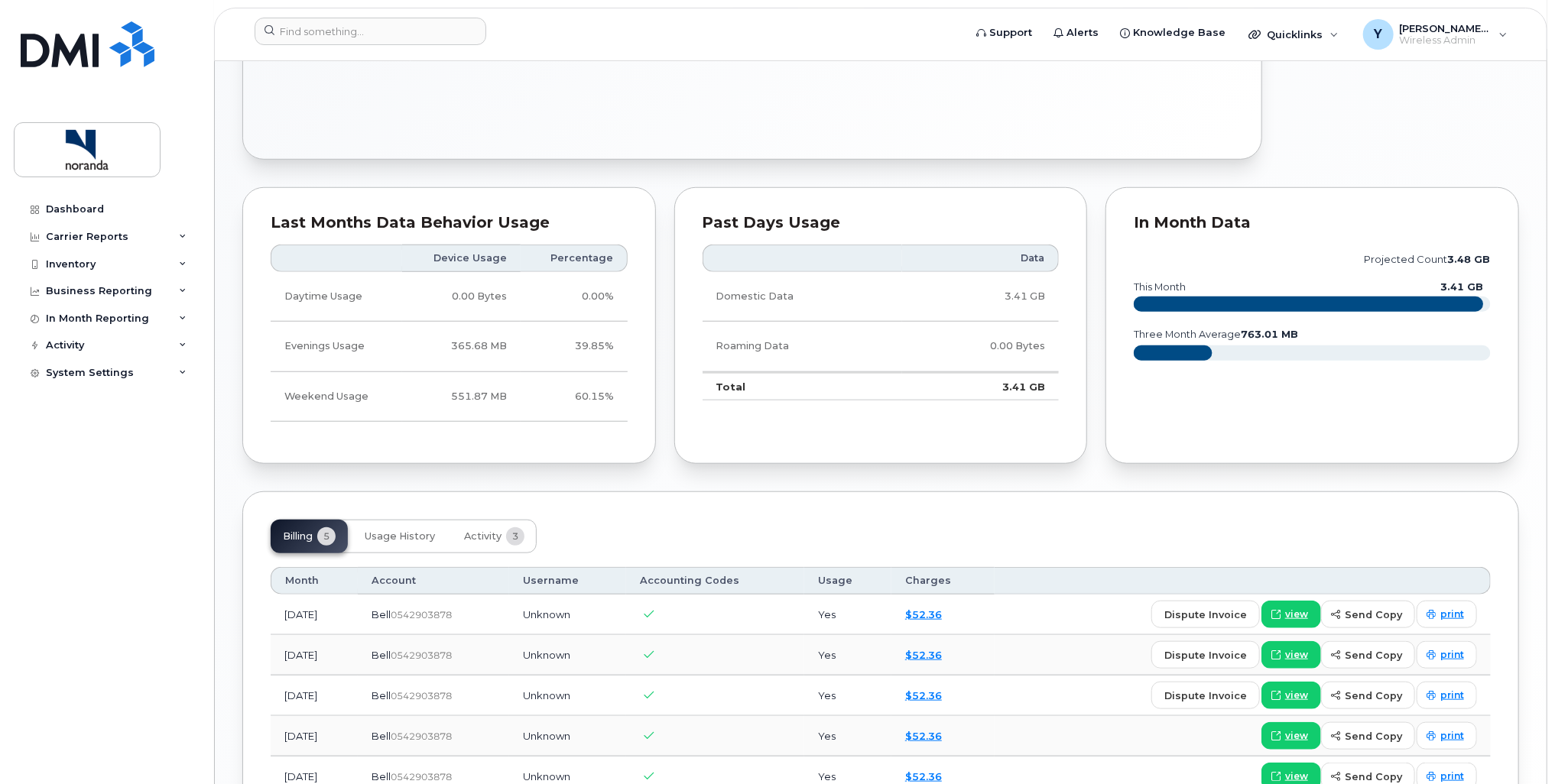
scroll to position [813, 0]
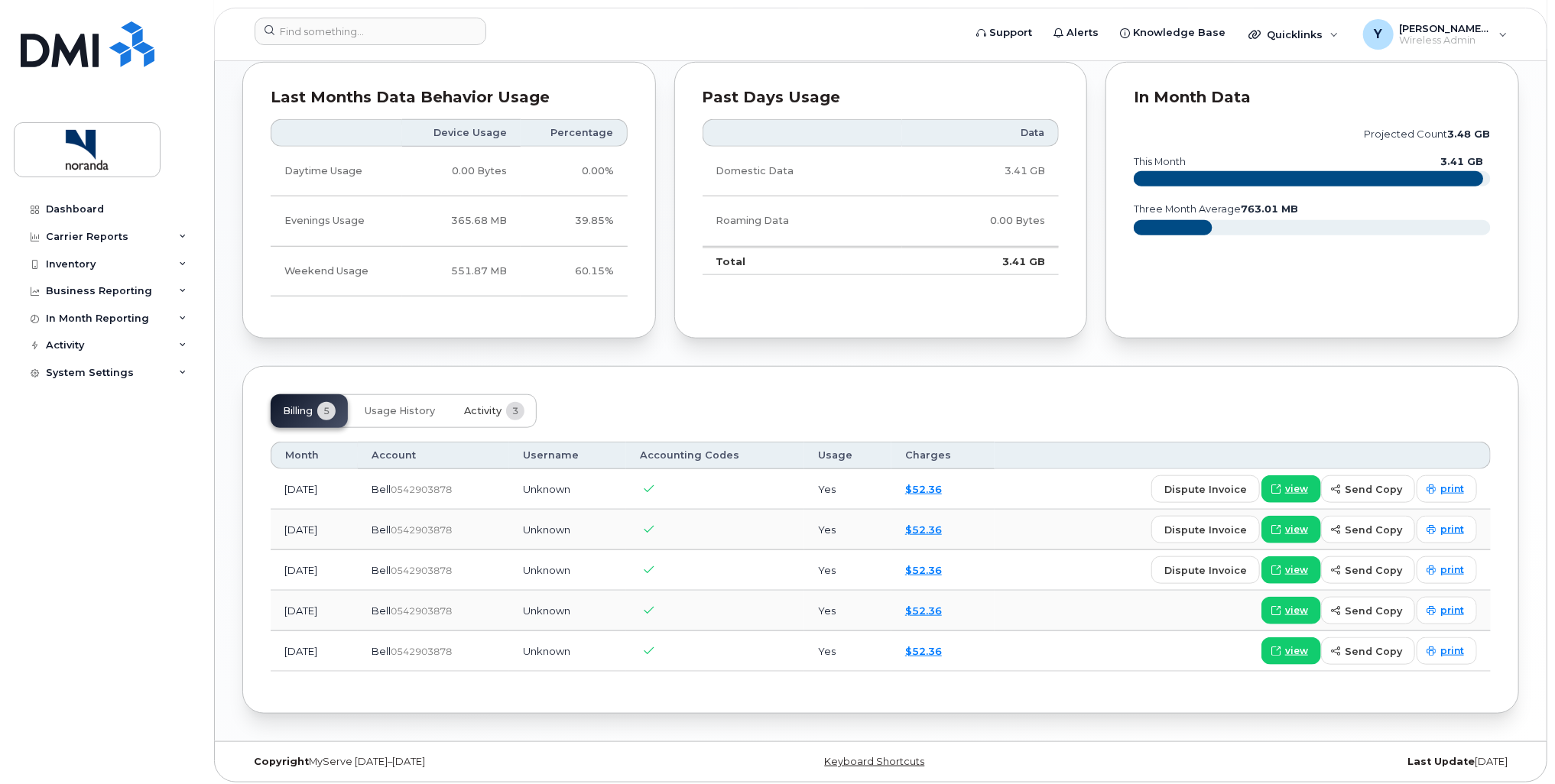
click at [485, 418] on button "Activity 3" at bounding box center [494, 411] width 84 height 33
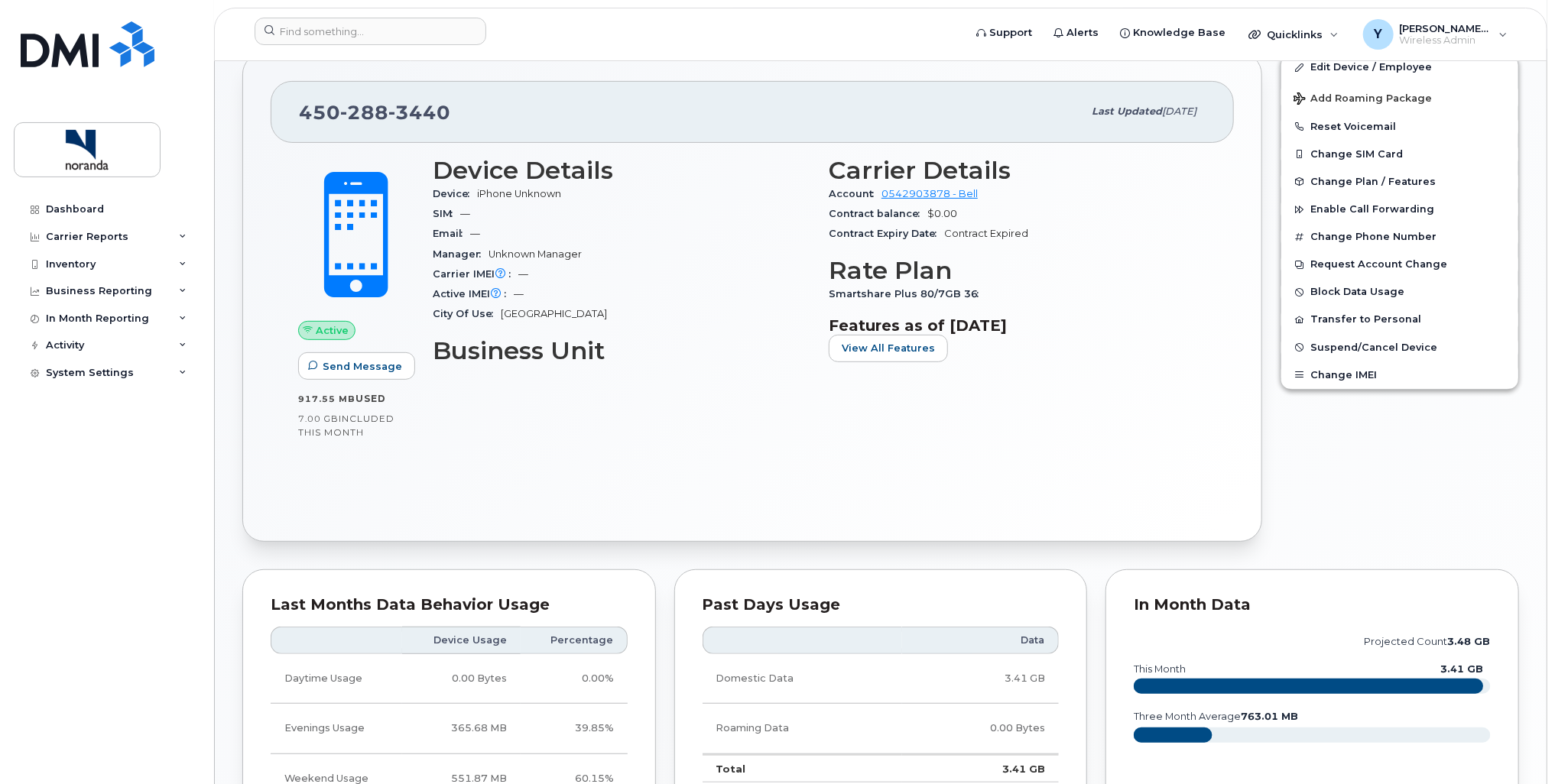
scroll to position [279, 0]
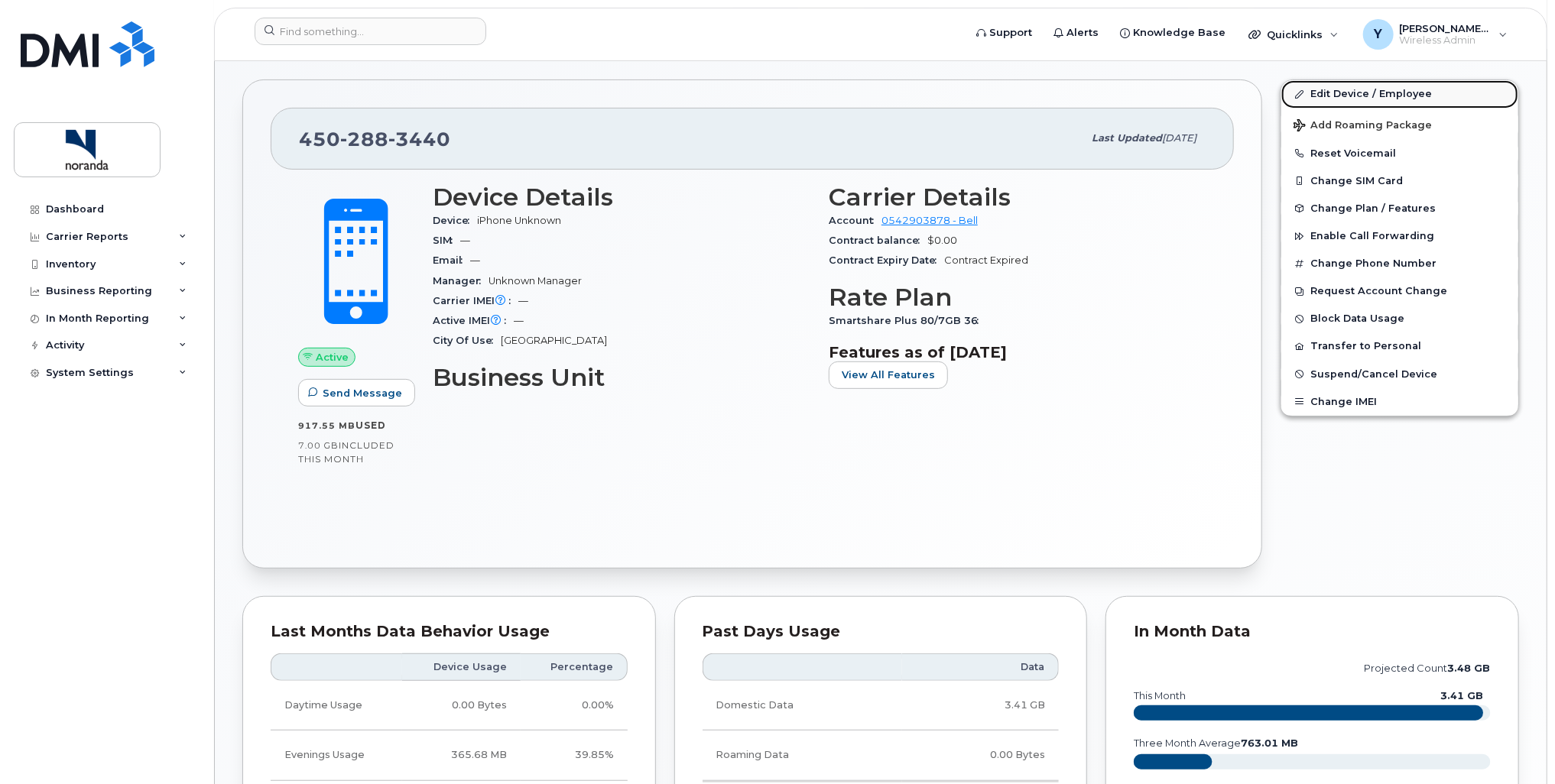
click at [1357, 93] on link "Edit Device / Employee" at bounding box center [1399, 94] width 237 height 28
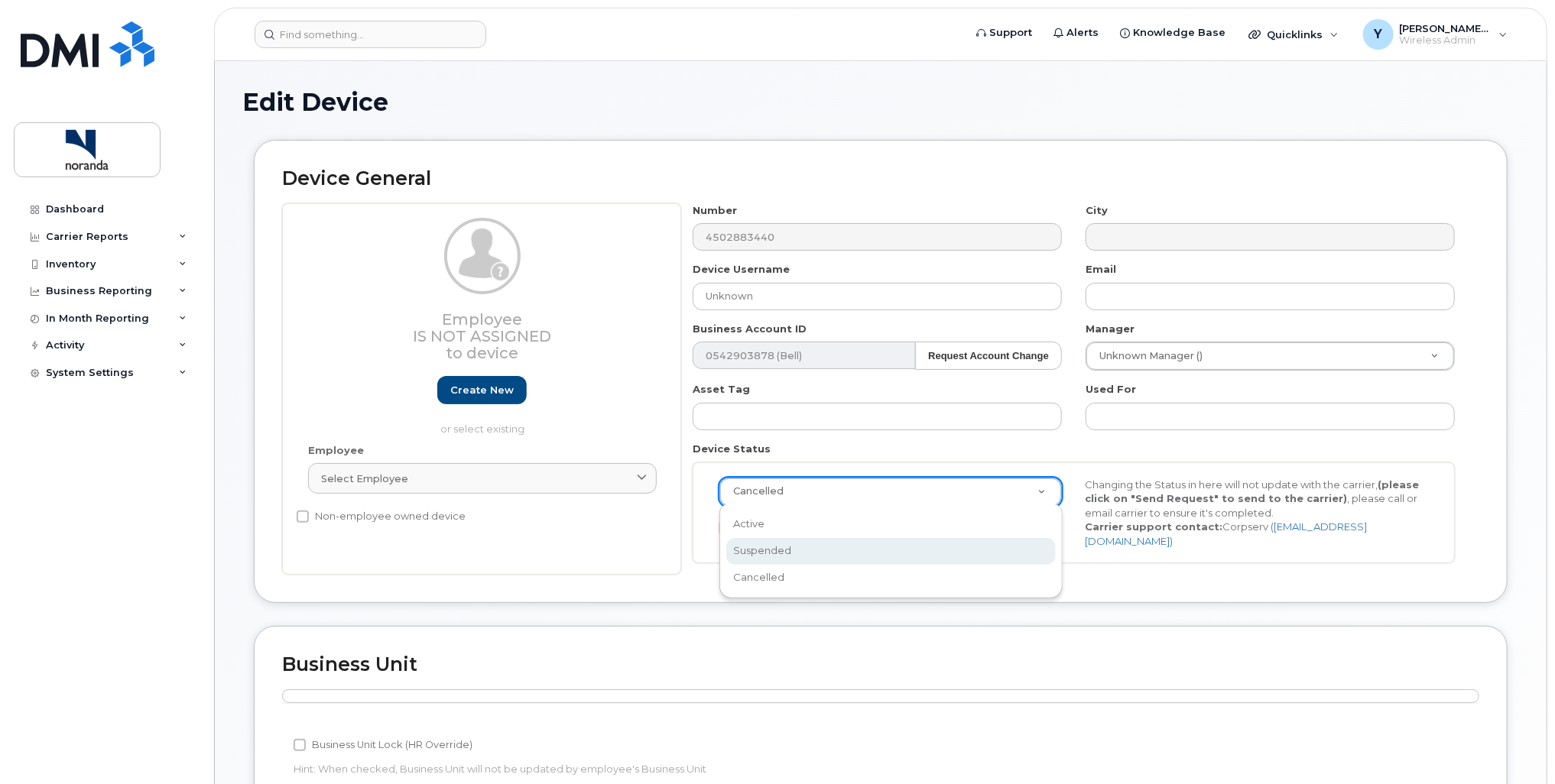
select select "suspended"
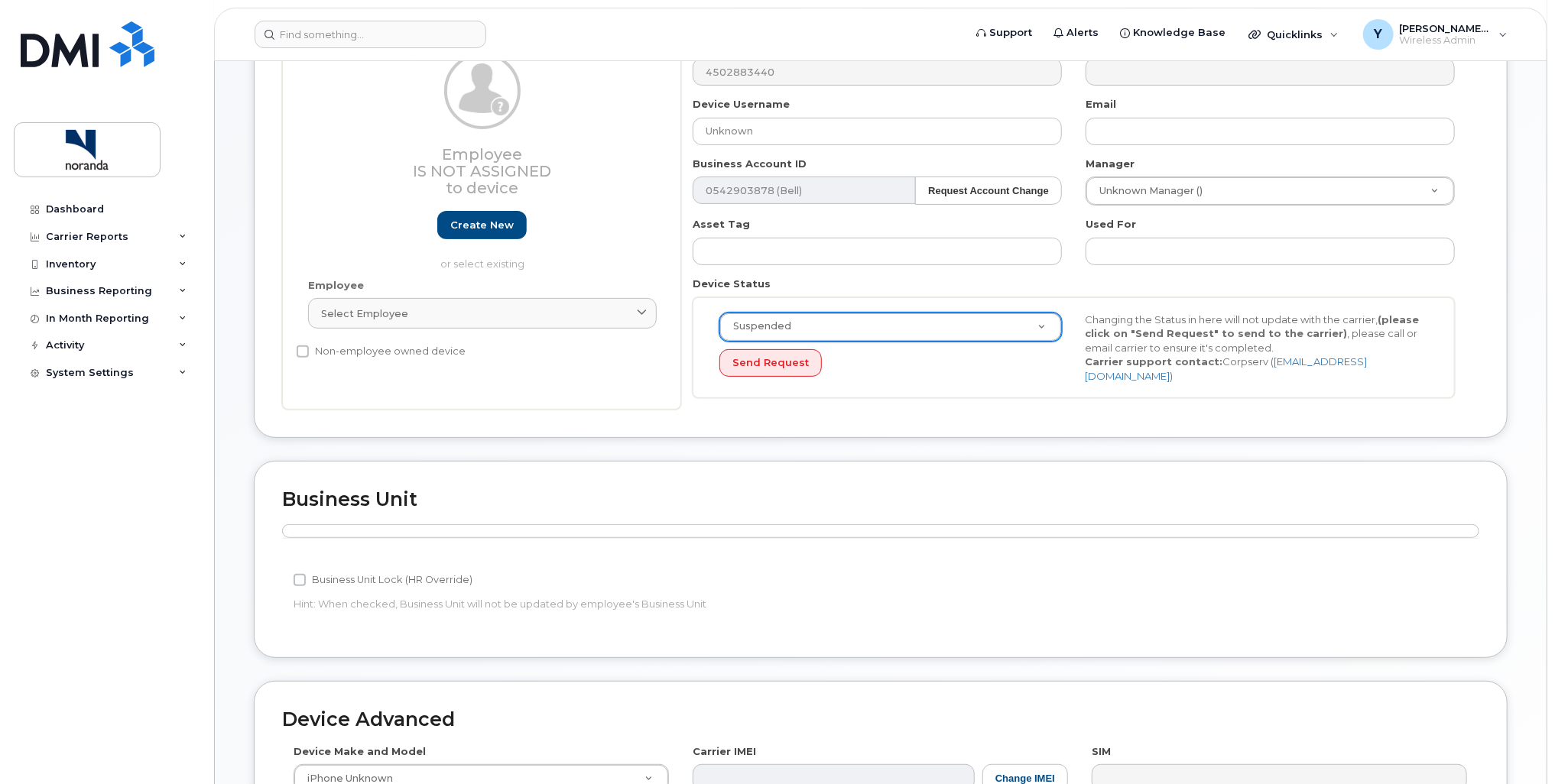
scroll to position [50, 0]
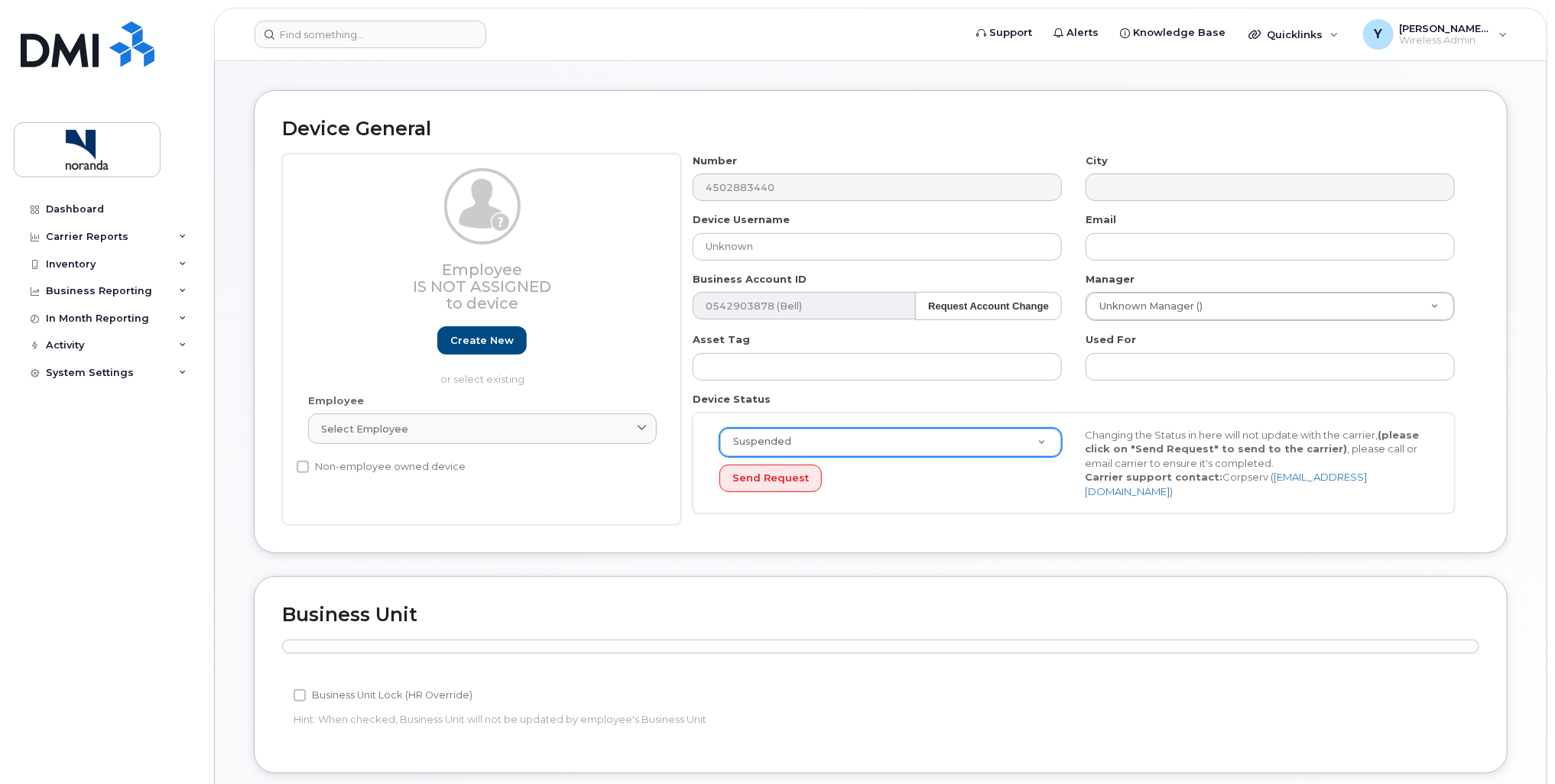
click at [792, 231] on div "Device Username Unknown" at bounding box center [877, 237] width 393 height 48
drag, startPoint x: 781, startPoint y: 241, endPoint x: 687, endPoint y: 248, distance: 94.3
click at [687, 248] on div "Device Username Unknown" at bounding box center [877, 237] width 393 height 48
drag, startPoint x: 951, startPoint y: 245, endPoint x: 688, endPoint y: 232, distance: 263.3
click at [688, 232] on div "Device Username ex Simon Lavoie (transferred to personal usage)" at bounding box center [877, 237] width 393 height 48
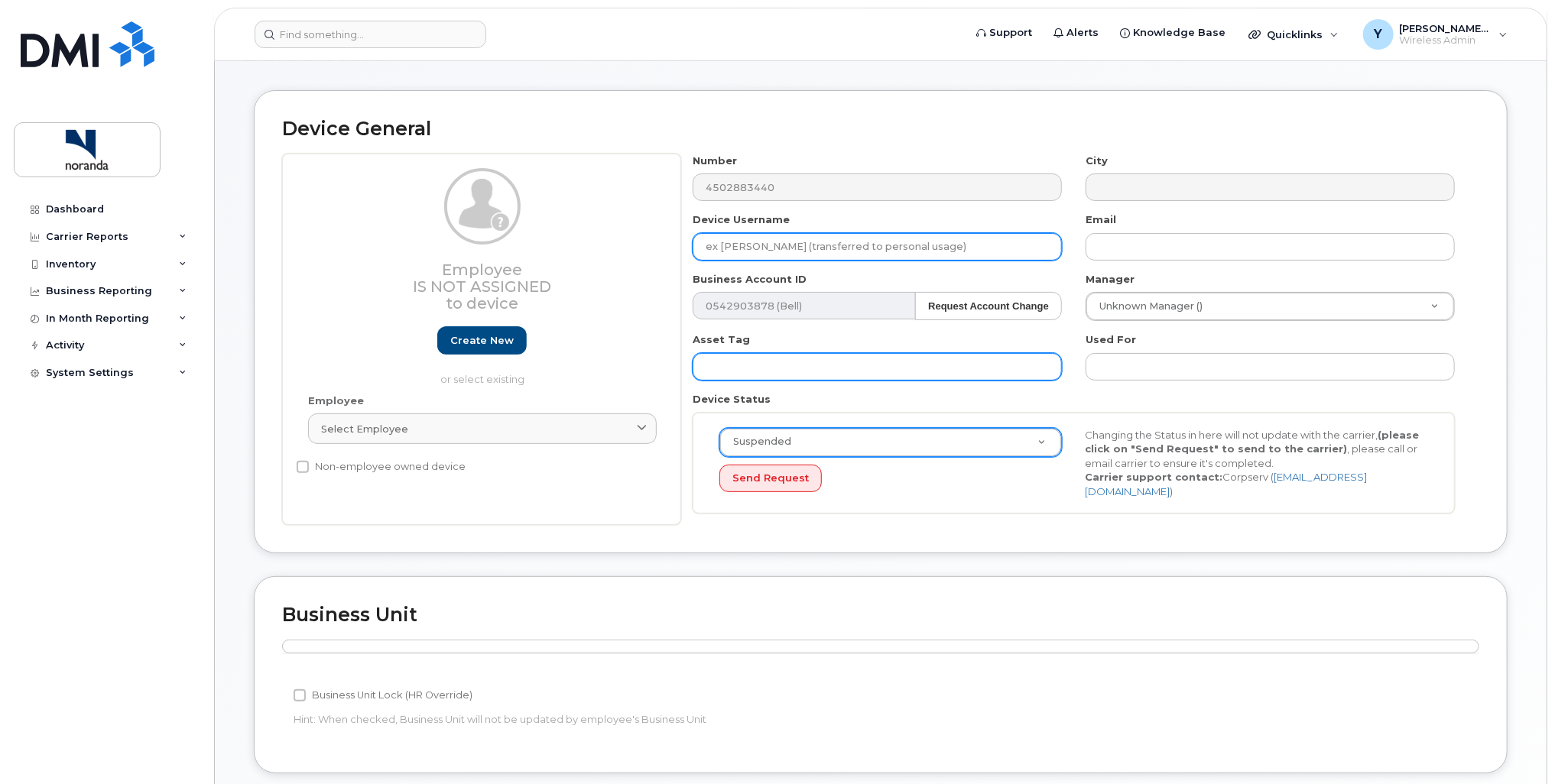
type input "ex Simon Lavoie (transferred to personal usage)"
click at [781, 362] on input "text" at bounding box center [877, 366] width 369 height 28
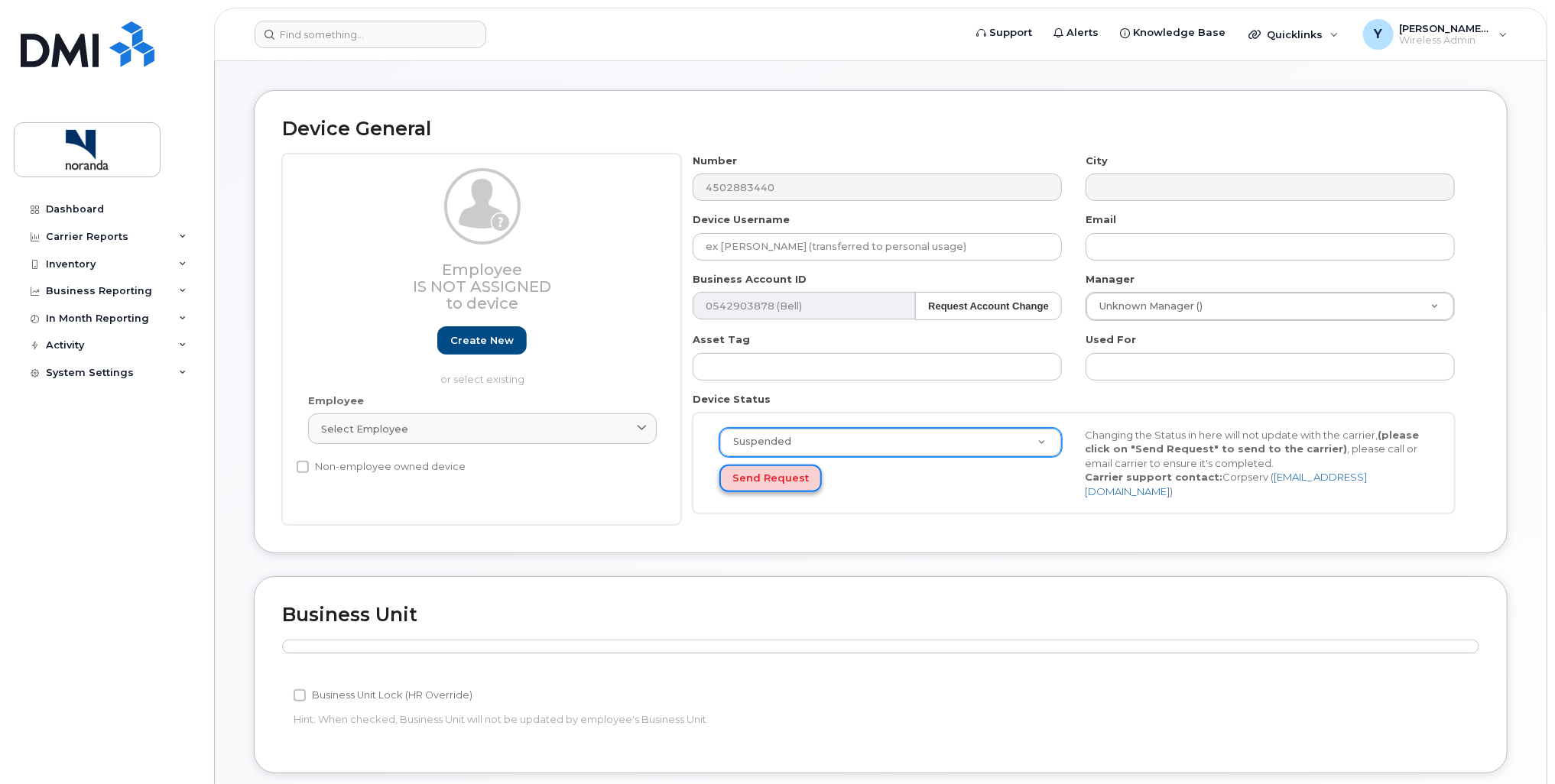
click at [784, 474] on button "Send Request" at bounding box center [771, 479] width 102 height 28
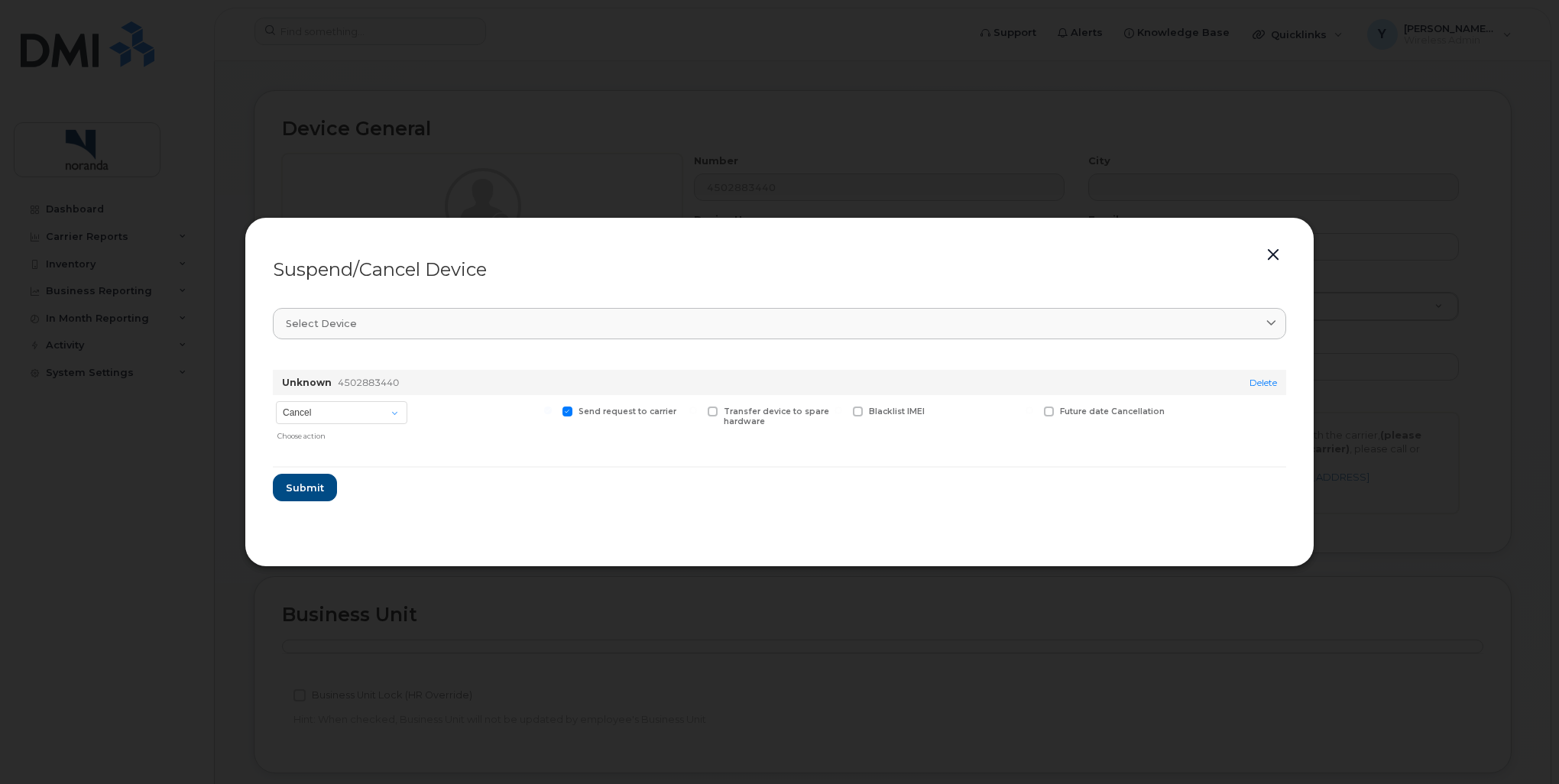
click at [1277, 251] on button "button" at bounding box center [1273, 255] width 23 height 21
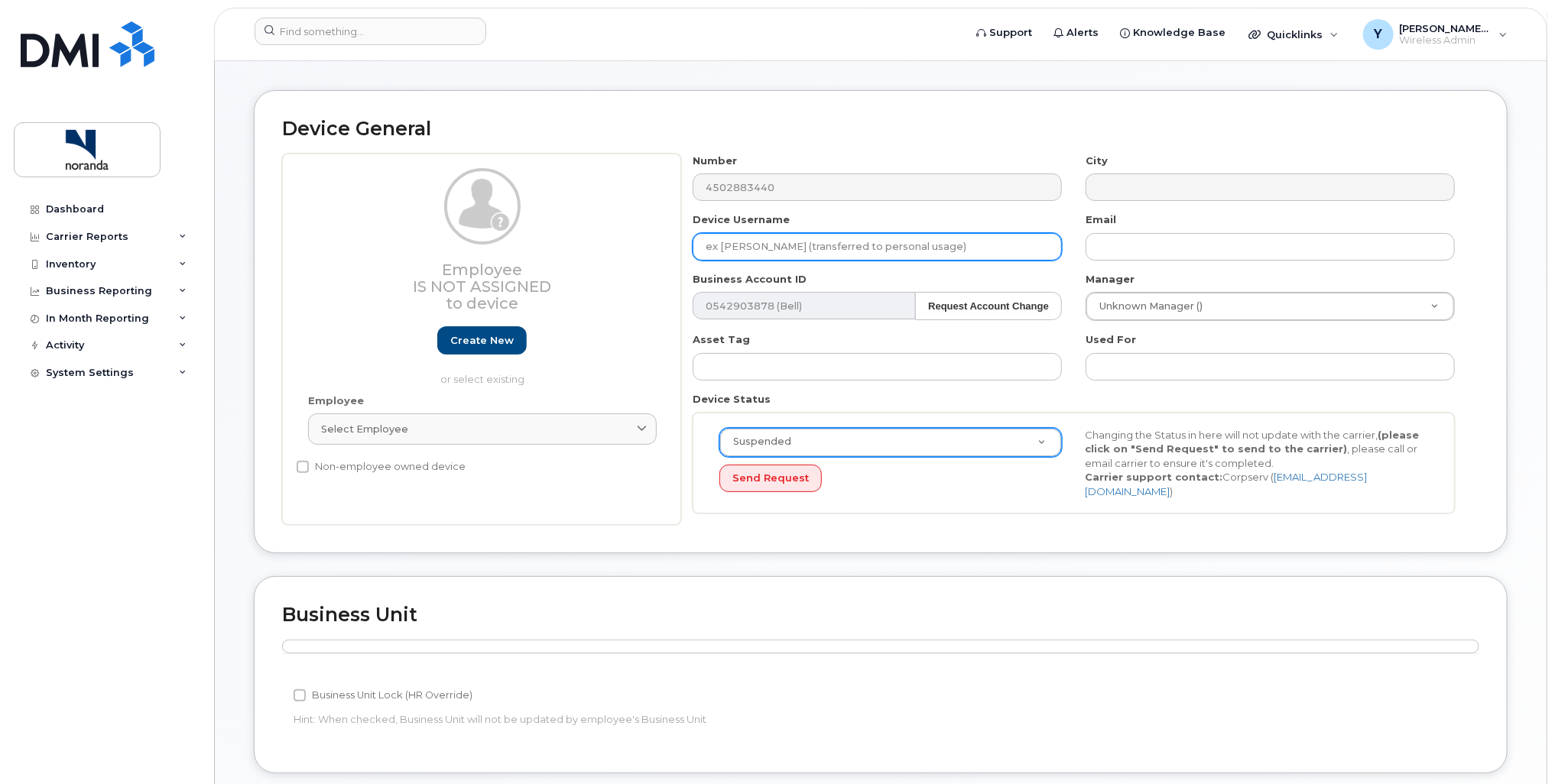
click at [865, 253] on input "ex Simon Lavoie (transferred to personal usage)" at bounding box center [877, 247] width 369 height 28
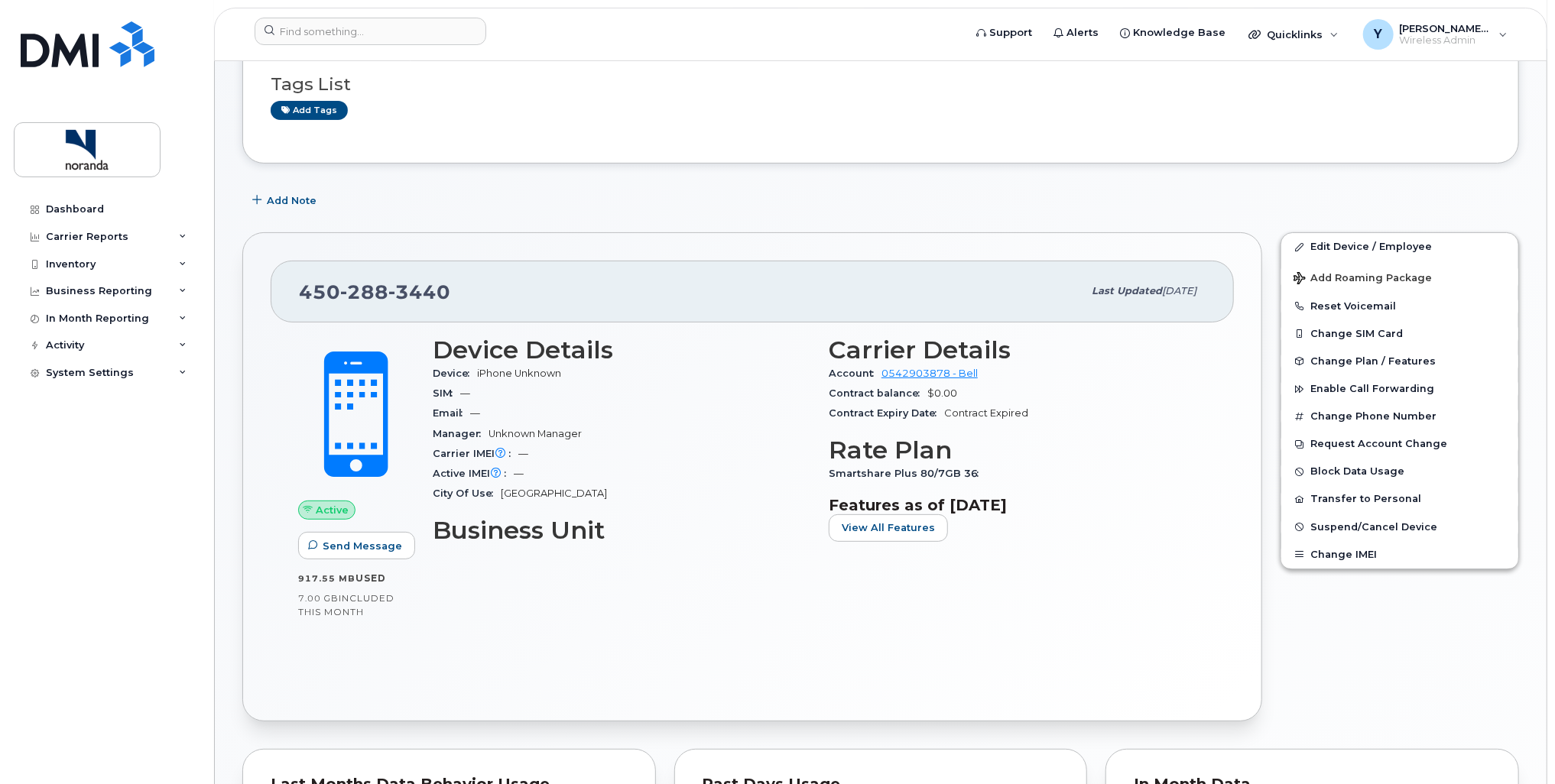
scroll to position [153, 0]
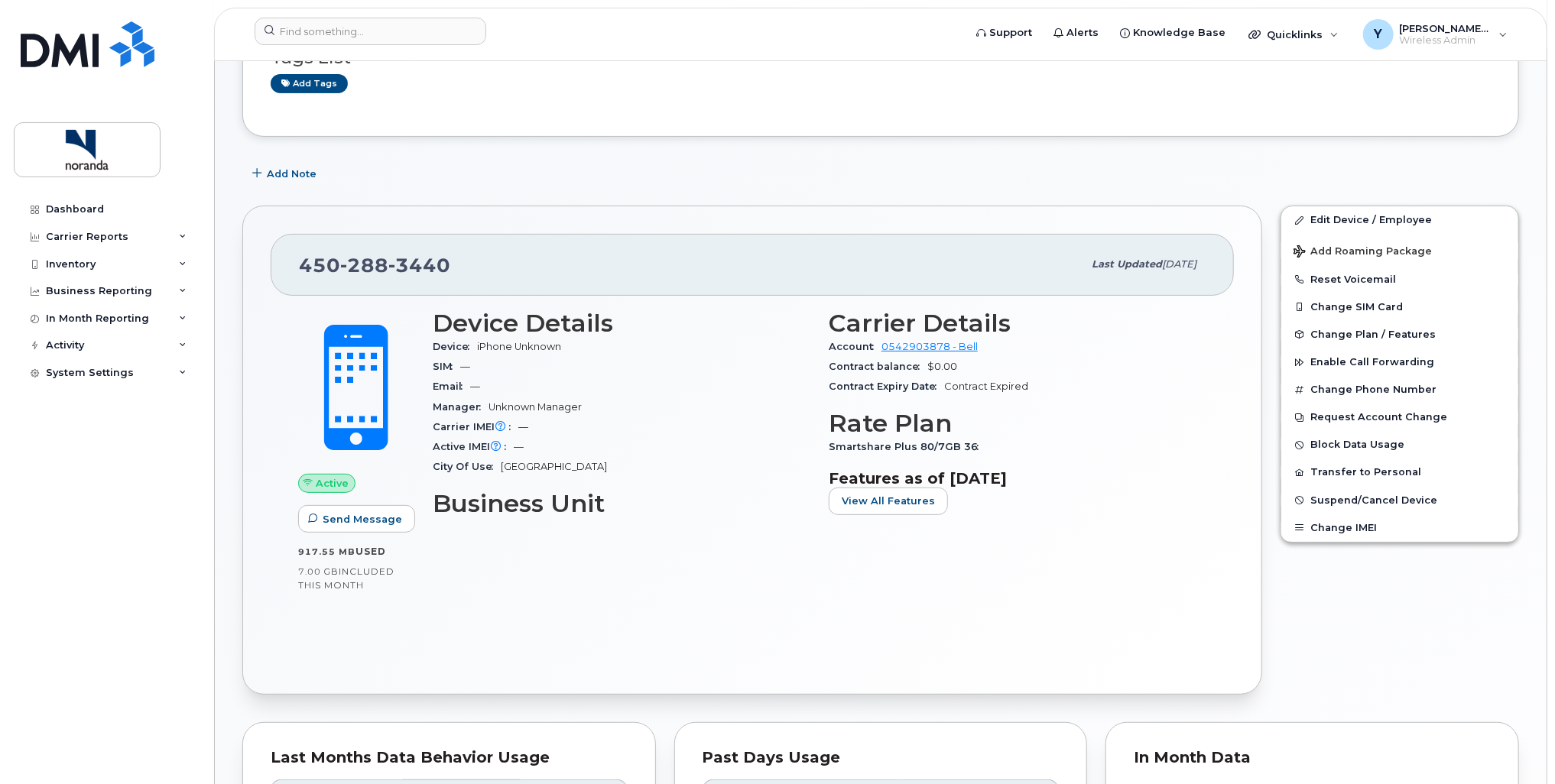
click at [1328, 665] on div "Edit Device / Employee Add Roaming Package Reset Voicemail Change SIM Card Chan…" at bounding box center [1400, 450] width 257 height 508
click at [1317, 666] on div "Edit Device / Employee Add Roaming Package Reset Voicemail Change SIM Card Chan…" at bounding box center [1400, 450] width 257 height 508
click at [1454, 640] on div "Edit Device / Employee Add Roaming Package Reset Voicemail Change SIM Card Chan…" at bounding box center [1400, 450] width 257 height 508
click at [1108, 513] on section "Features as of [DATE] View All Features" at bounding box center [1017, 492] width 378 height 45
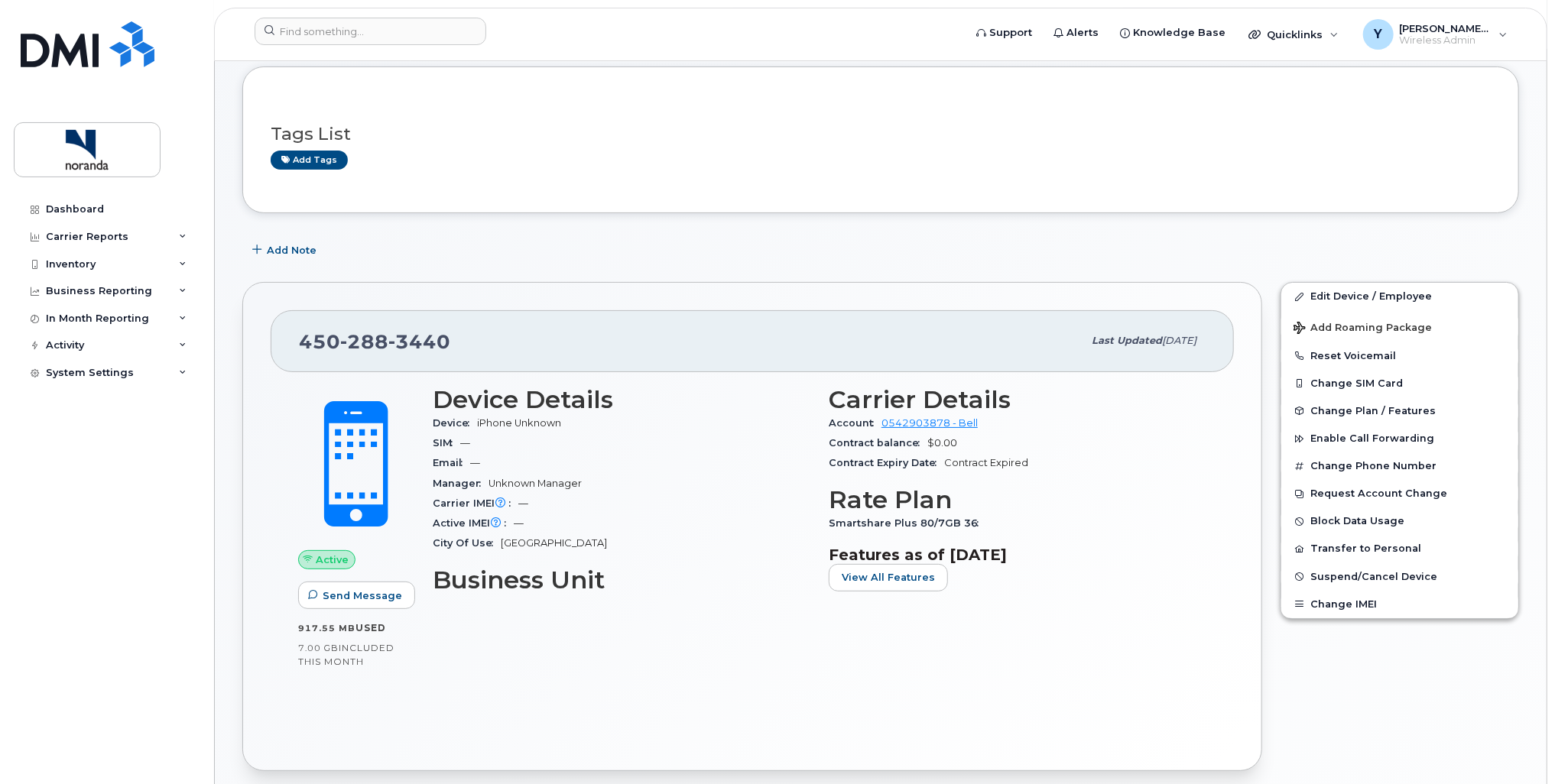
scroll to position [76, 0]
